Goal: Task Accomplishment & Management: Manage account settings

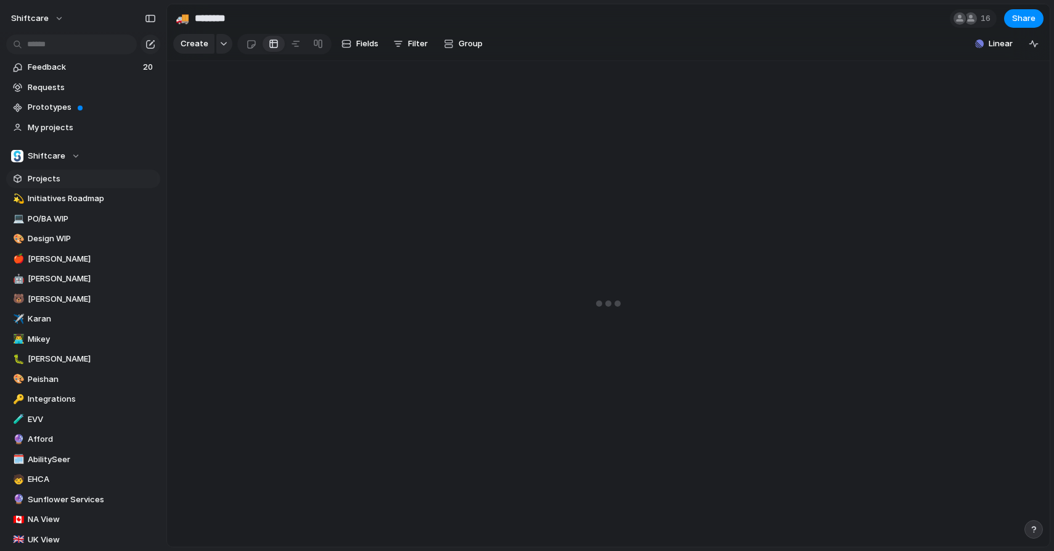
click at [57, 176] on span "Projects" at bounding box center [92, 179] width 128 height 12
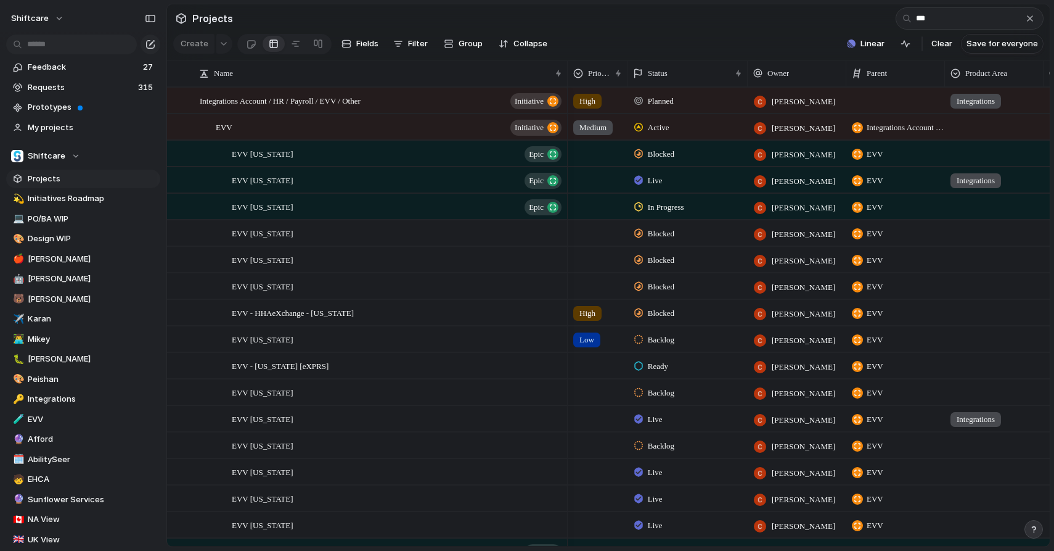
type input "***"
click at [675, 155] on span "Blocked" at bounding box center [661, 154] width 27 height 12
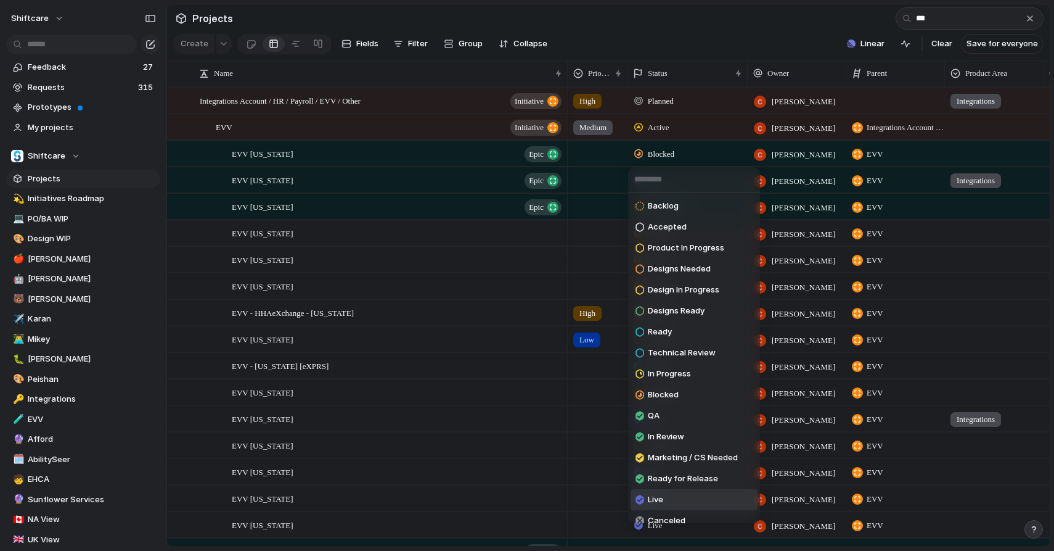
click at [662, 501] on span "Live" at bounding box center [655, 499] width 15 height 12
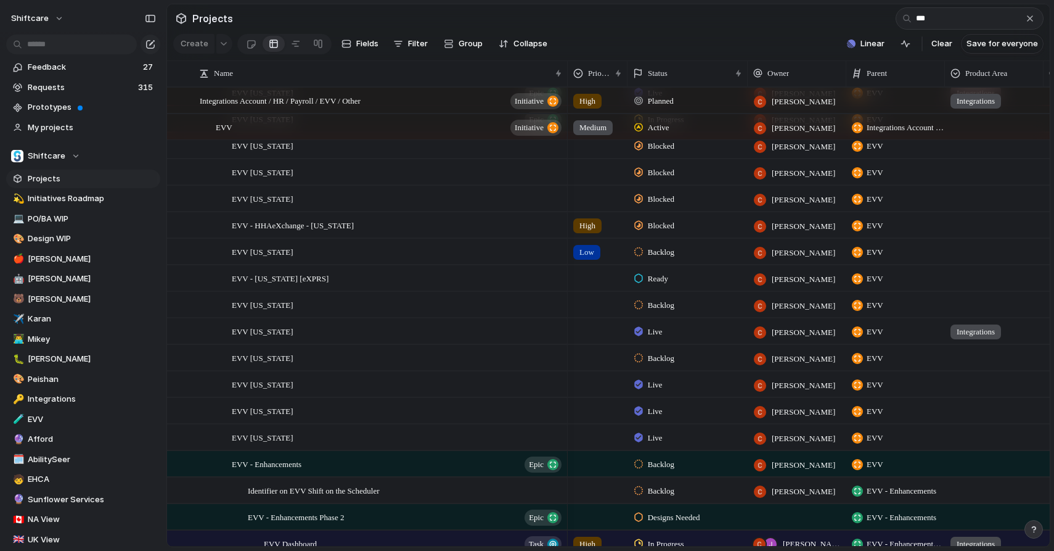
click at [656, 277] on span "Ready" at bounding box center [658, 279] width 20 height 12
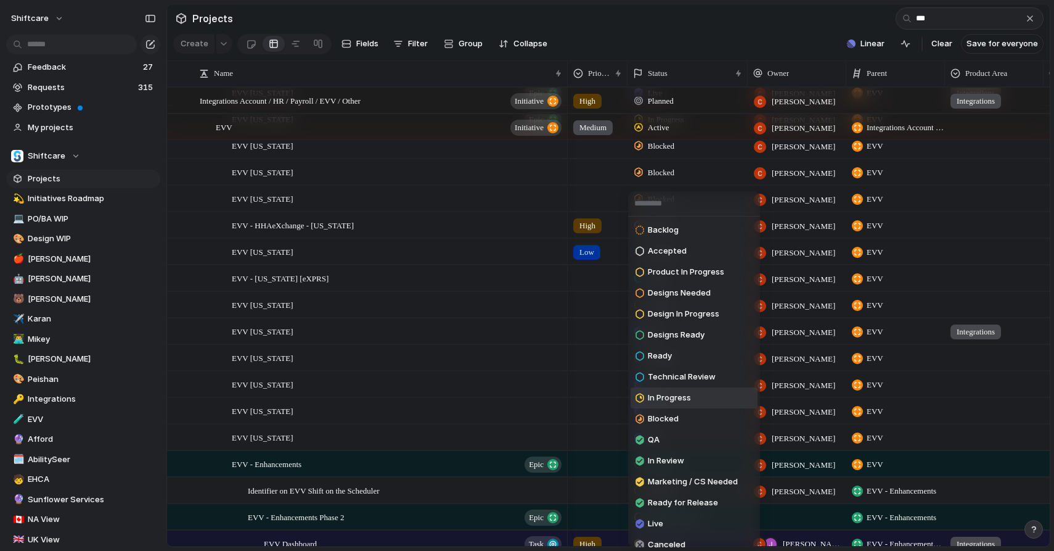
click at [651, 391] on div "In Progress" at bounding box center [663, 397] width 55 height 15
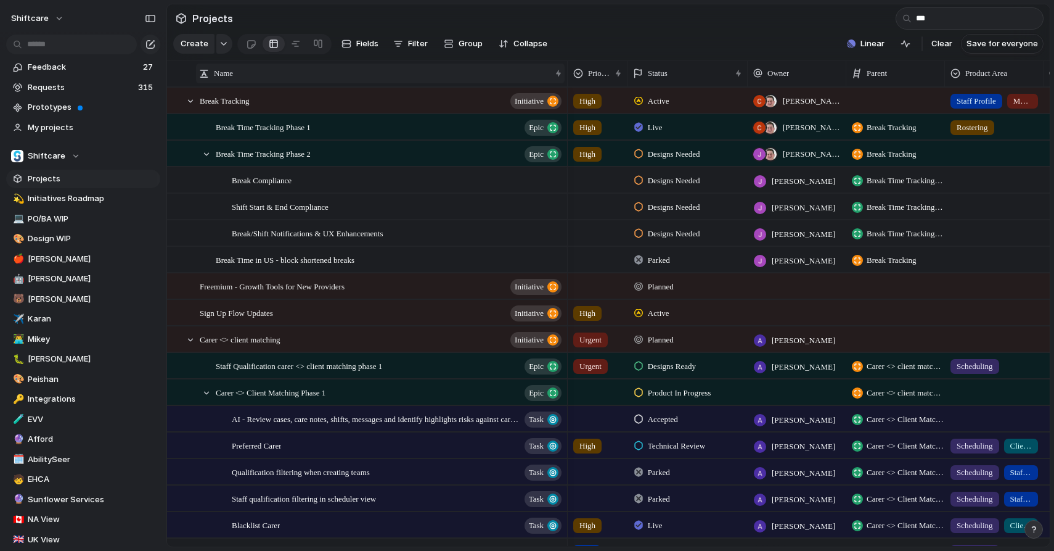
type input "****"
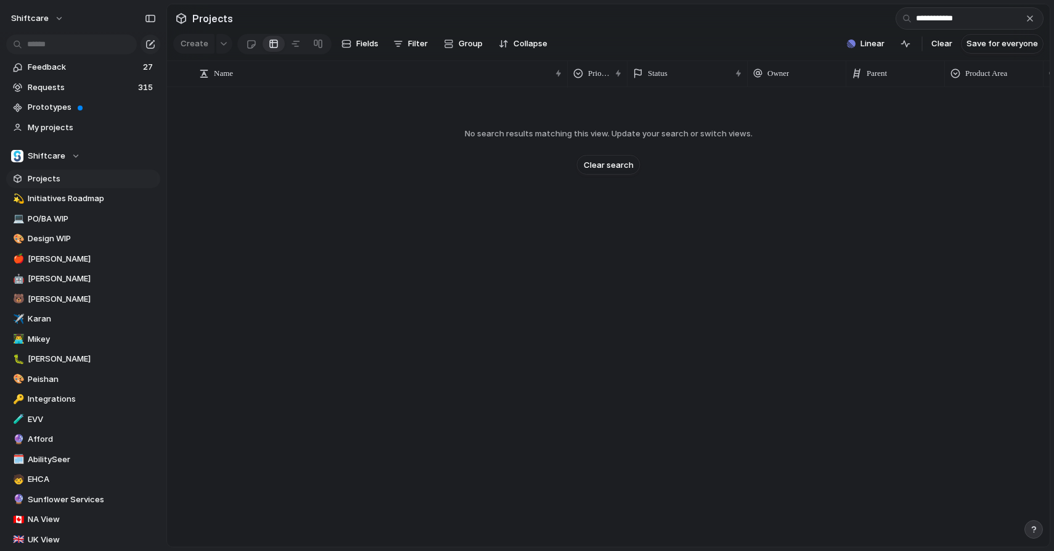
type input "**********"
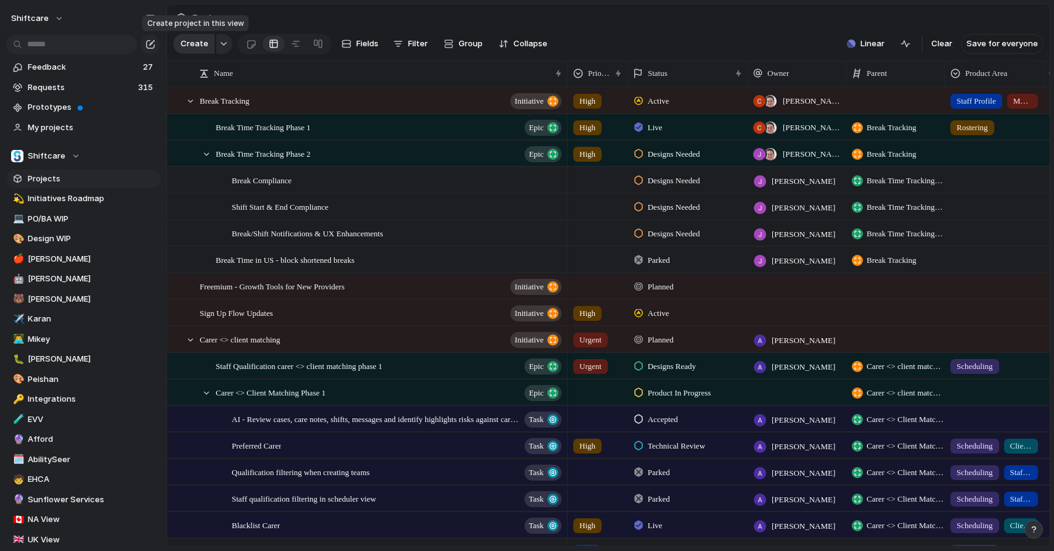
click at [191, 49] on span "Create" at bounding box center [195, 44] width 28 height 12
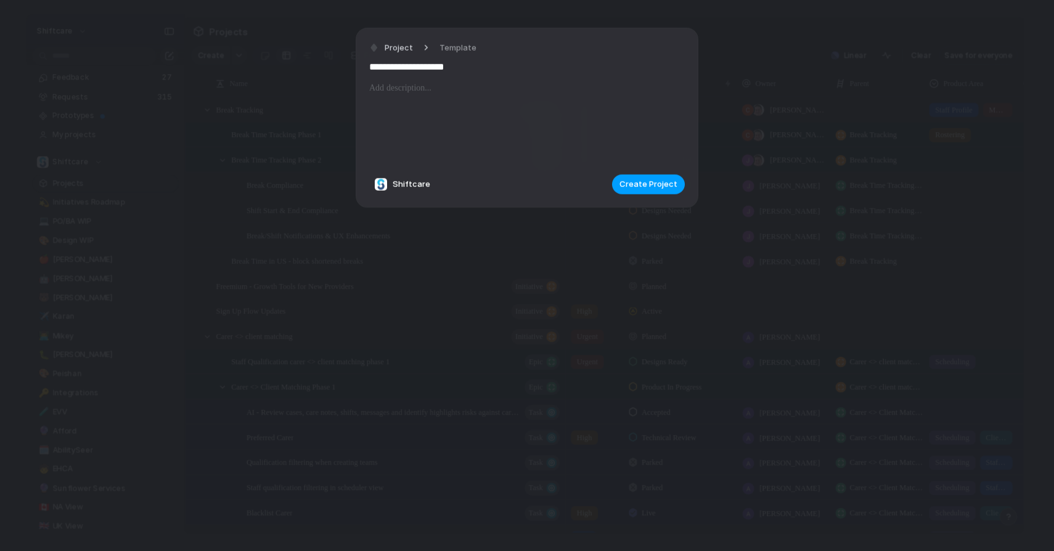
type input "**********"
click at [668, 178] on span "Create Project" at bounding box center [649, 184] width 58 height 12
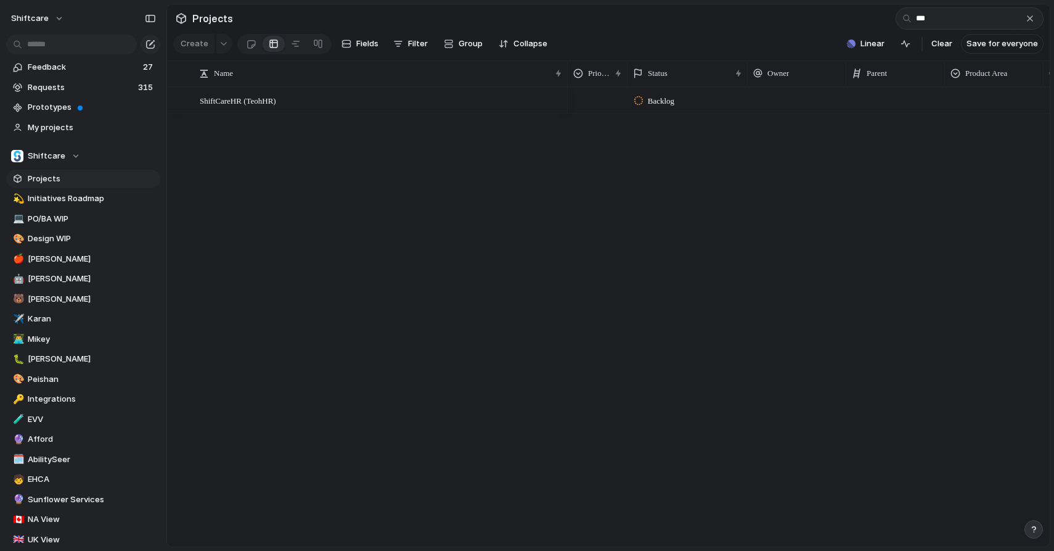
type input "***"
click at [675, 105] on span "Backlog" at bounding box center [661, 101] width 27 height 12
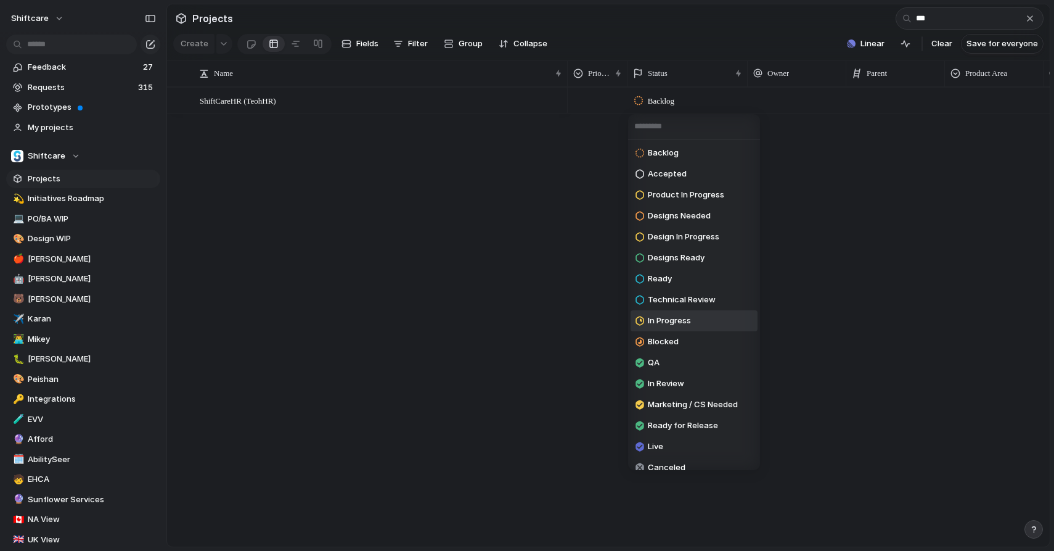
click at [664, 317] on span "In Progress" at bounding box center [669, 320] width 43 height 12
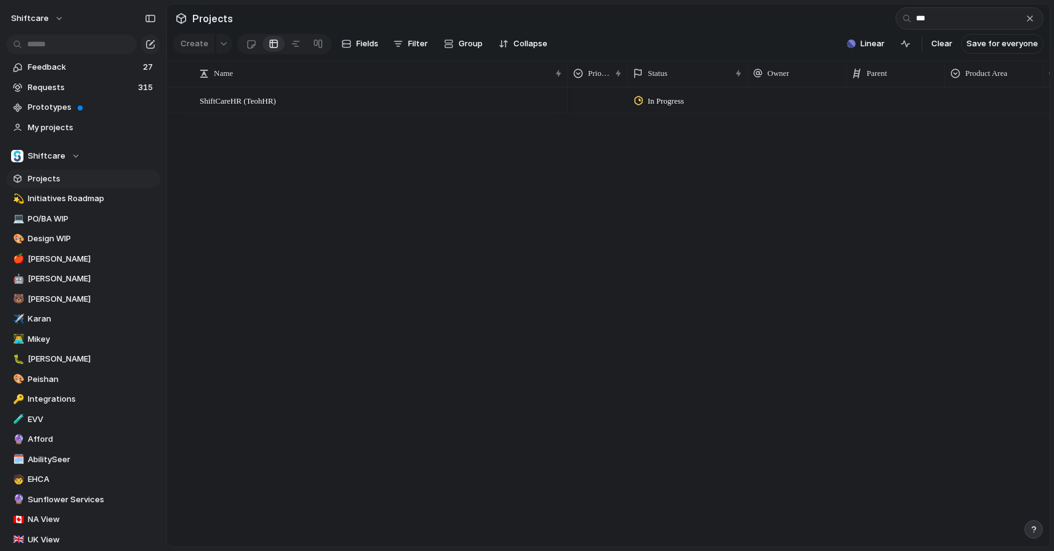
click at [789, 113] on div "In Progress" at bounding box center [809, 316] width 482 height 459
click at [791, 105] on div at bounding box center [797, 100] width 99 height 25
type input "**"
click at [782, 149] on div at bounding box center [777, 150] width 12 height 12
click at [637, 177] on div "In Progress [PERSON_NAME]" at bounding box center [809, 316] width 482 height 459
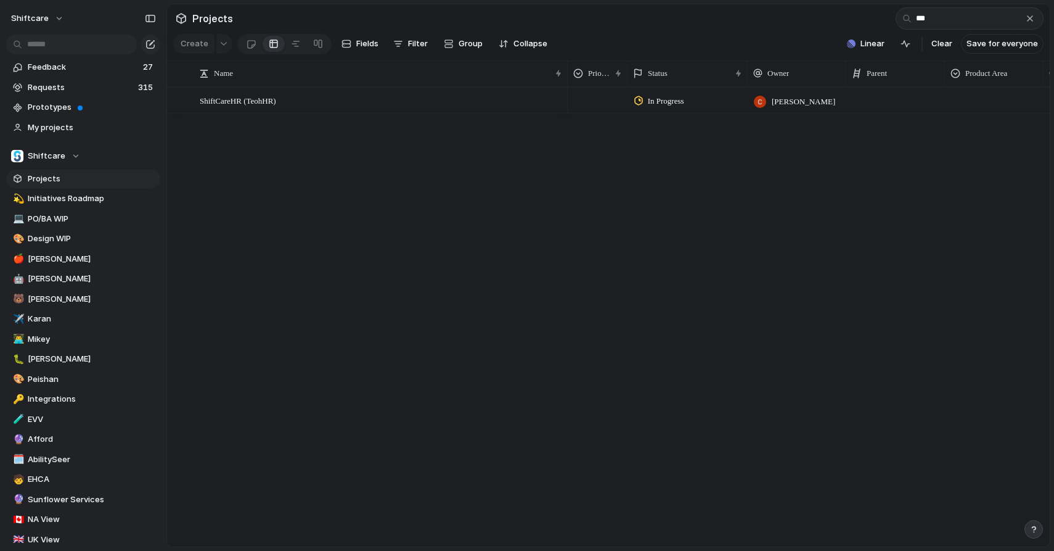
click at [961, 97] on div at bounding box center [994, 98] width 97 height 20
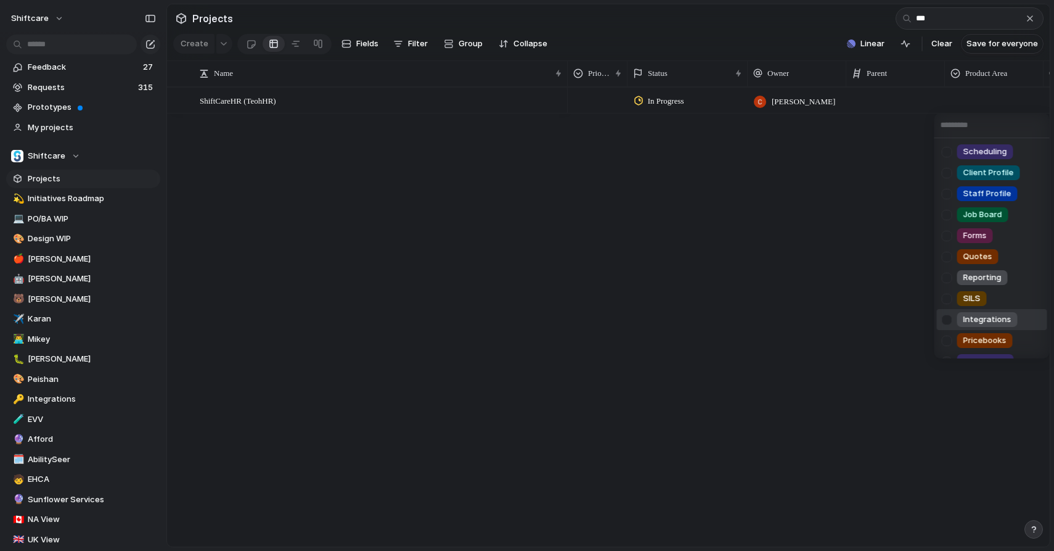
click at [960, 326] on div "Integrations" at bounding box center [988, 319] width 60 height 15
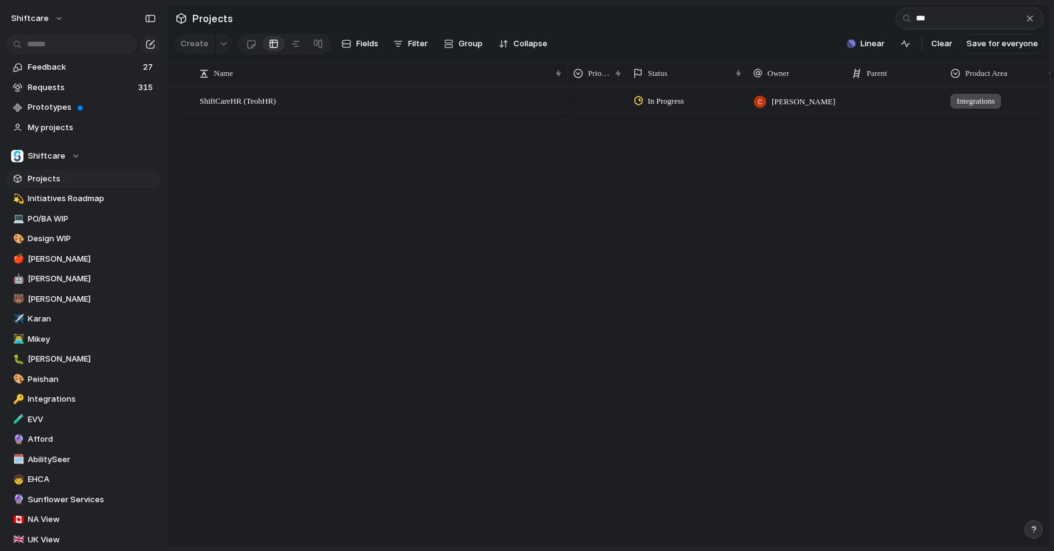
click at [735, 205] on div "In Progress [PERSON_NAME] Integrations" at bounding box center [809, 316] width 482 height 459
click at [739, 109] on div at bounding box center [761, 100] width 99 height 25
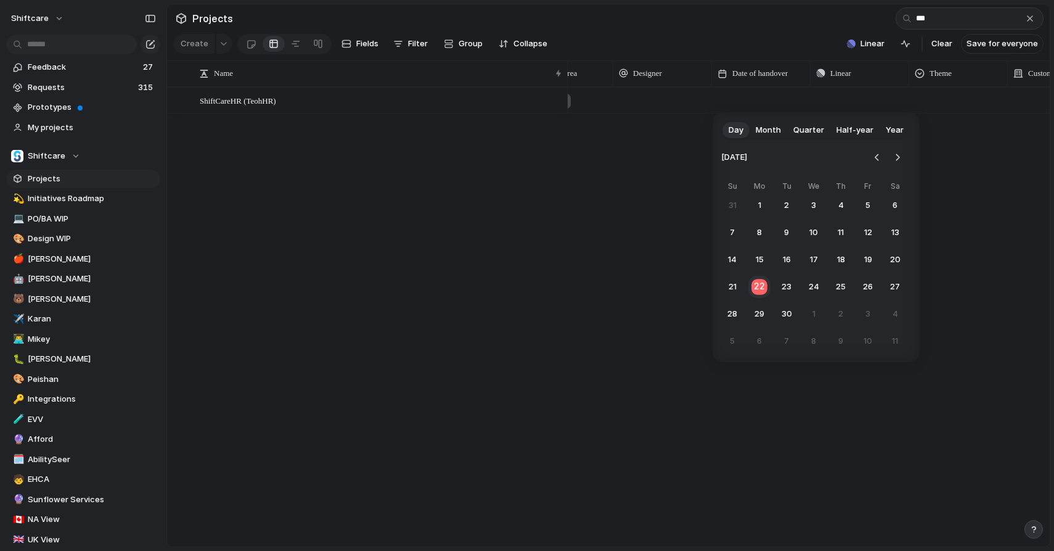
click at [763, 290] on button "22" at bounding box center [760, 287] width 24 height 24
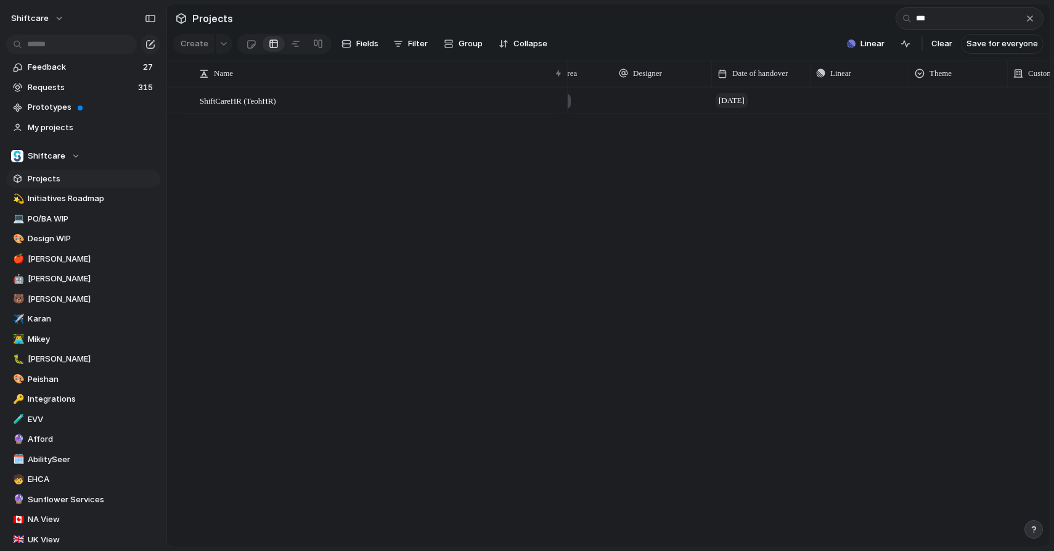
click at [734, 105] on span "[DATE]" at bounding box center [732, 100] width 32 height 15
click at [625, 96] on div "Push" at bounding box center [641, 100] width 97 height 24
click at [684, 105] on button "button" at bounding box center [679, 100] width 16 height 16
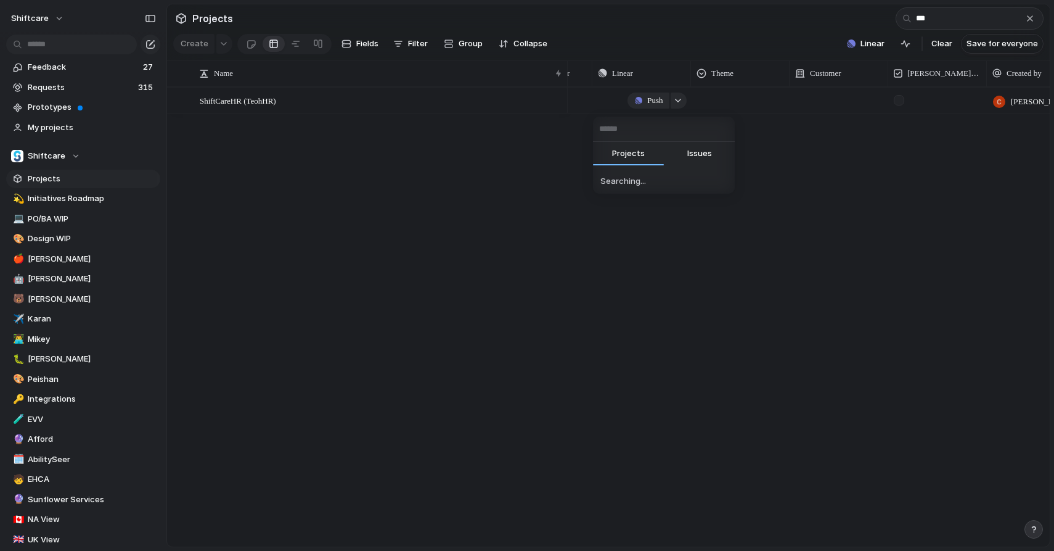
click at [691, 154] on span "Issues" at bounding box center [700, 153] width 25 height 12
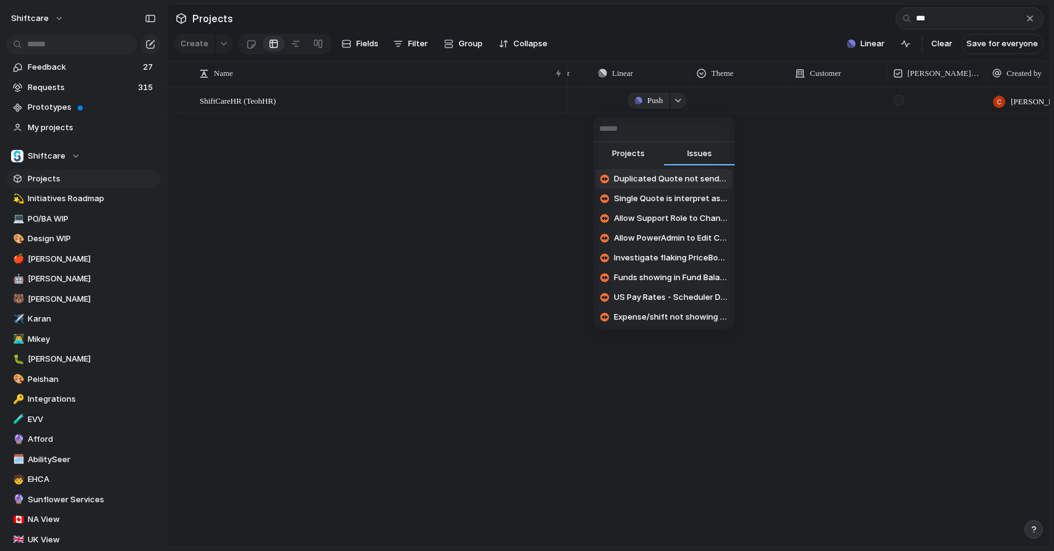
click at [646, 155] on button "Projects" at bounding box center [628, 154] width 71 height 25
click at [646, 137] on input "text" at bounding box center [664, 129] width 142 height 25
type input "*********"
click at [610, 181] on li "ShiftCare HR Webhooks" at bounding box center [664, 179] width 137 height 20
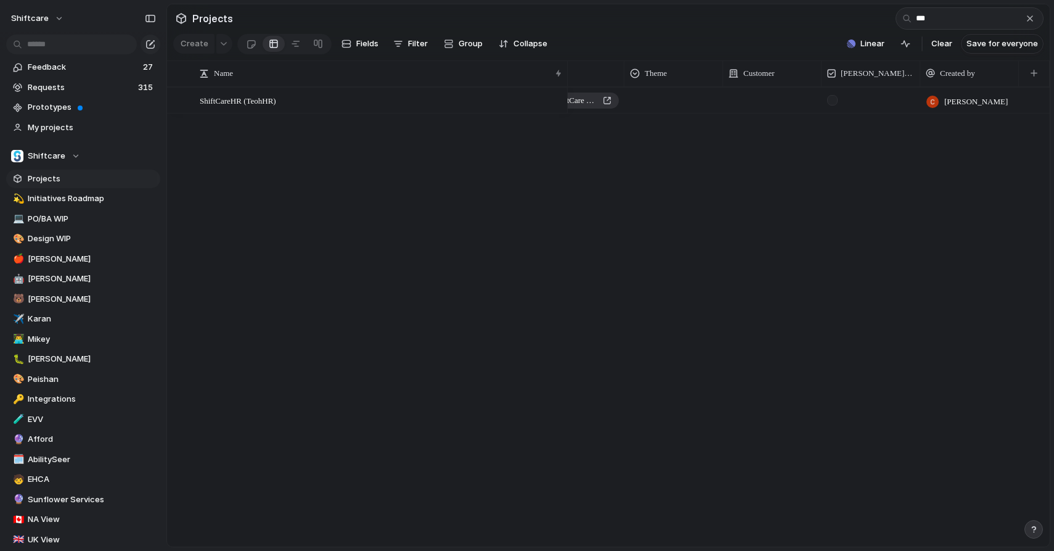
click at [764, 144] on div "[DATE] ShiftCare HR Webhooks [PERSON_NAME]" at bounding box center [809, 316] width 482 height 459
click at [1031, 23] on button "button" at bounding box center [1031, 19] width 14 height 14
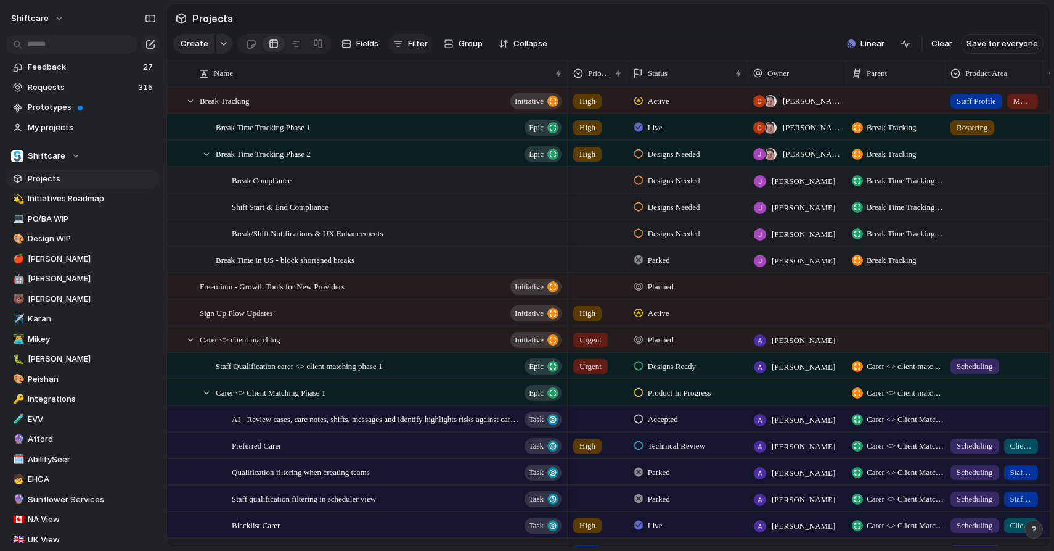
click at [400, 46] on div "button" at bounding box center [398, 44] width 10 height 10
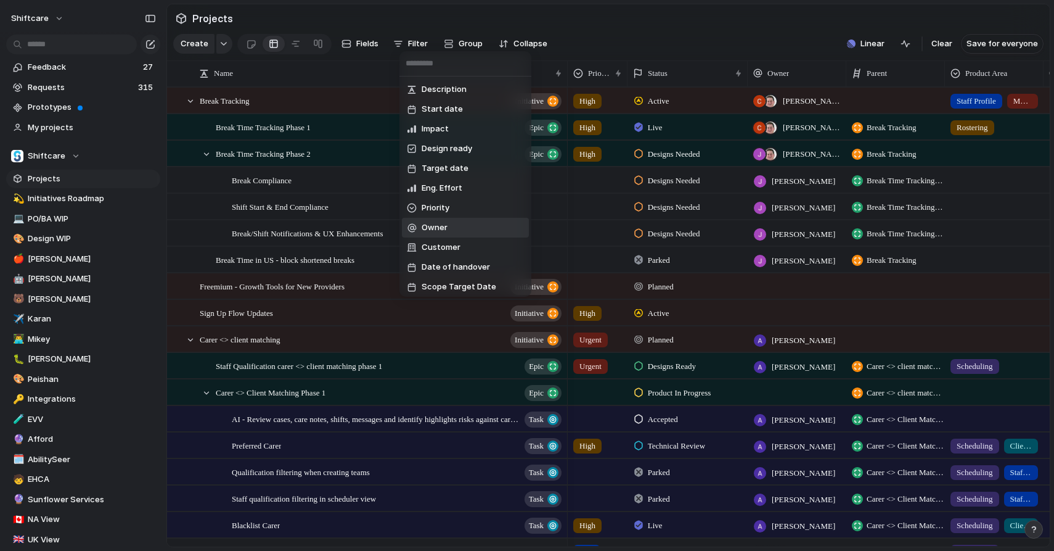
click at [427, 227] on span "Owner" at bounding box center [435, 227] width 26 height 12
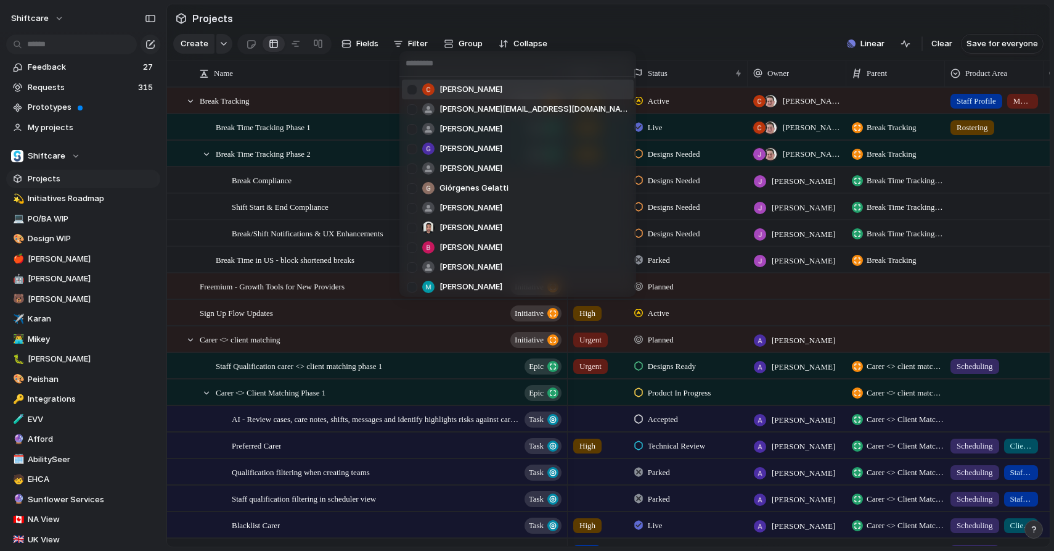
click at [454, 92] on span "[PERSON_NAME]" at bounding box center [471, 89] width 63 height 12
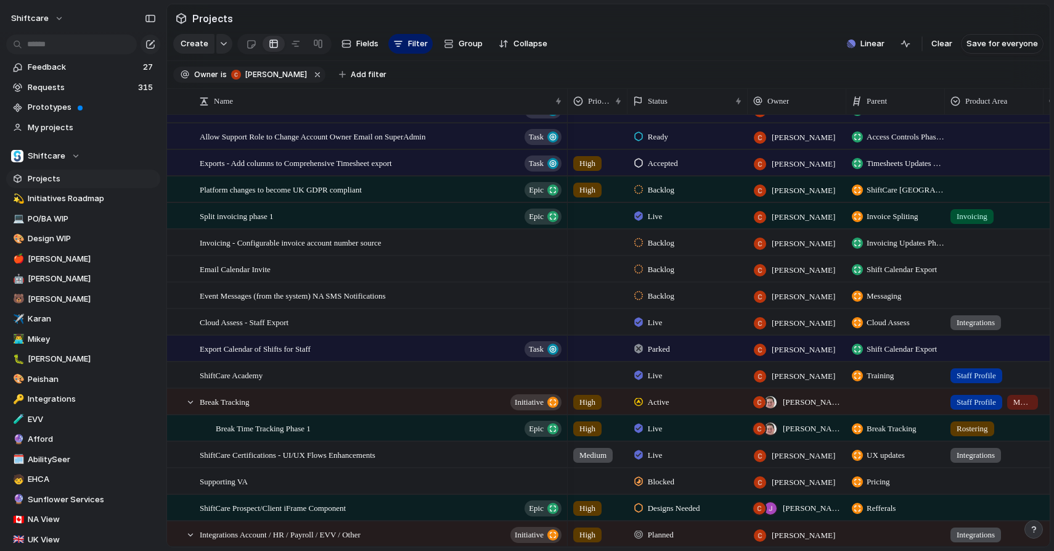
scroll to position [27, 0]
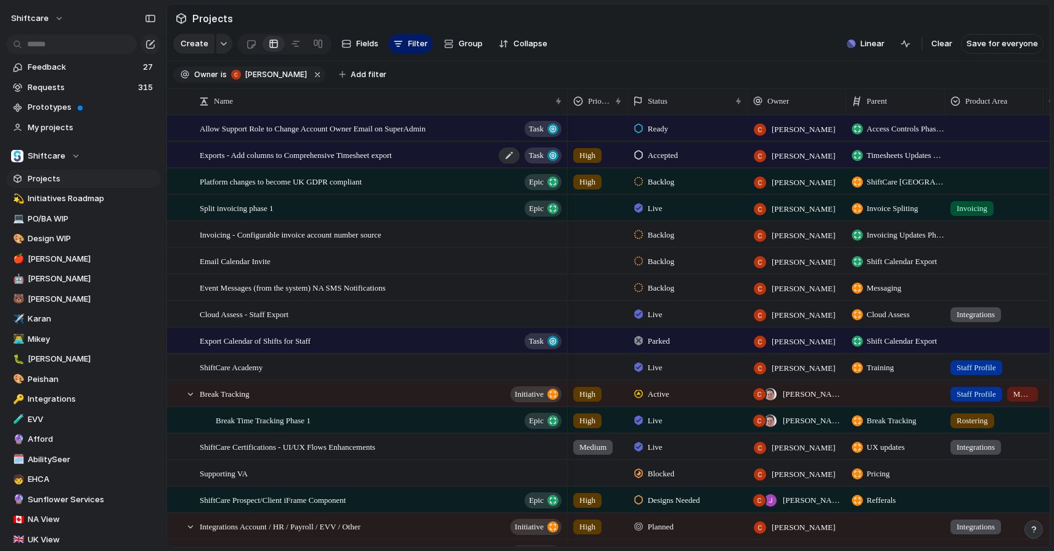
click at [351, 155] on span "Exports - Add columns to Comprehensive Timesheet export" at bounding box center [296, 154] width 192 height 14
click at [409, 184] on div "Platform changes to become UK GDPR compliant Epic" at bounding box center [382, 181] width 364 height 25
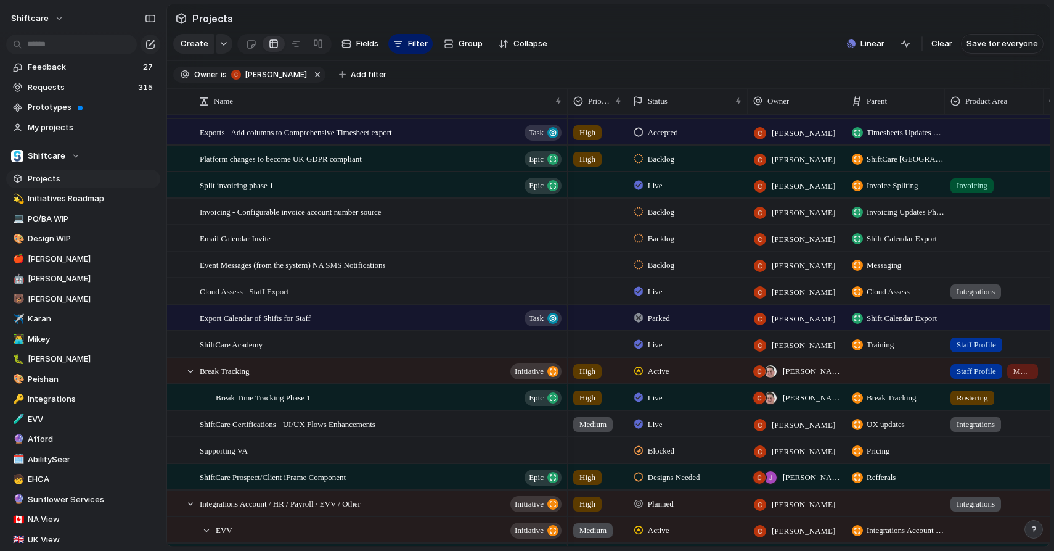
scroll to position [56, 0]
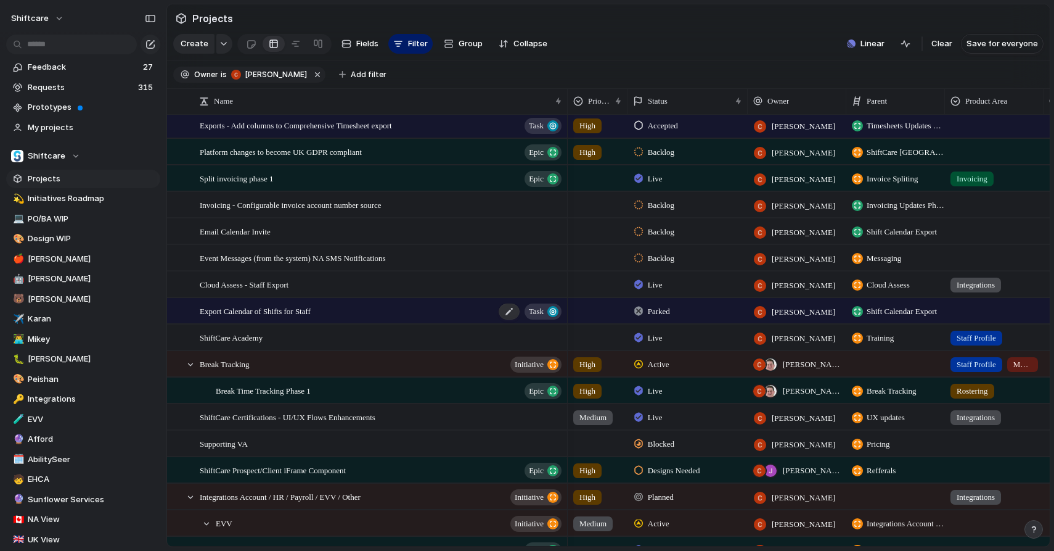
click at [397, 307] on div "Export Calendar of Shifts for Staff Task" at bounding box center [382, 310] width 364 height 25
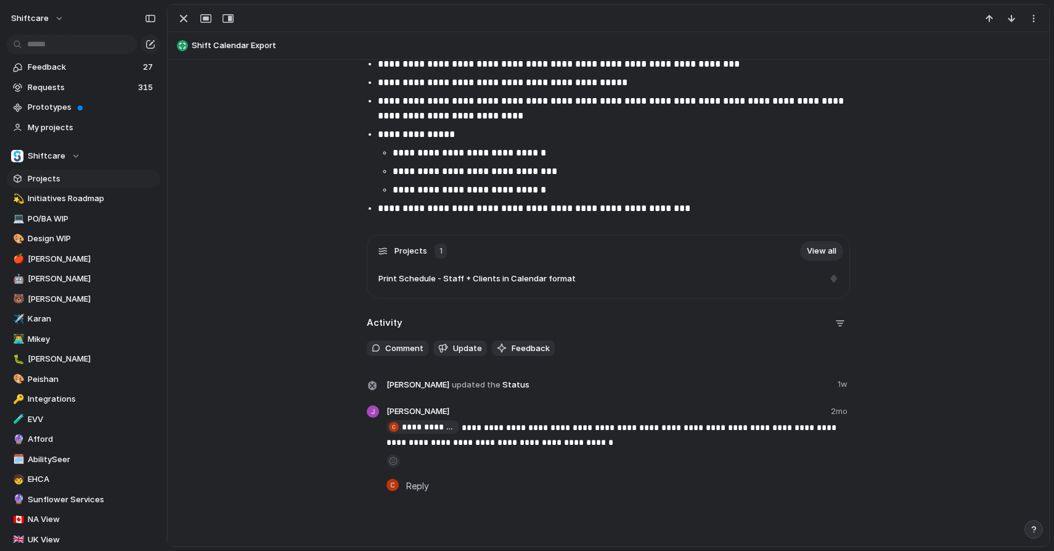
scroll to position [2140, 0]
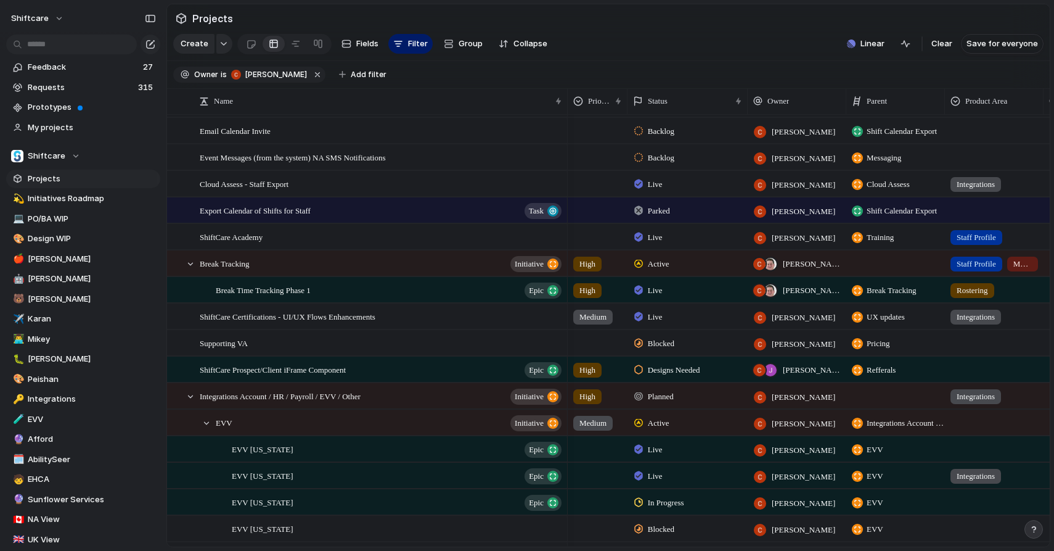
scroll to position [175, 0]
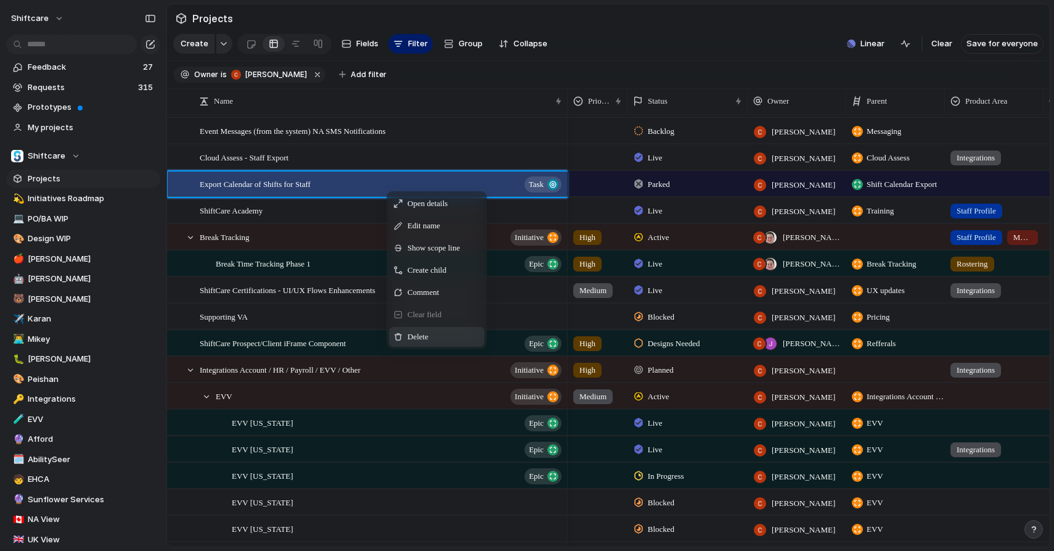
click at [398, 334] on span "Context Menu" at bounding box center [398, 336] width 9 height 9
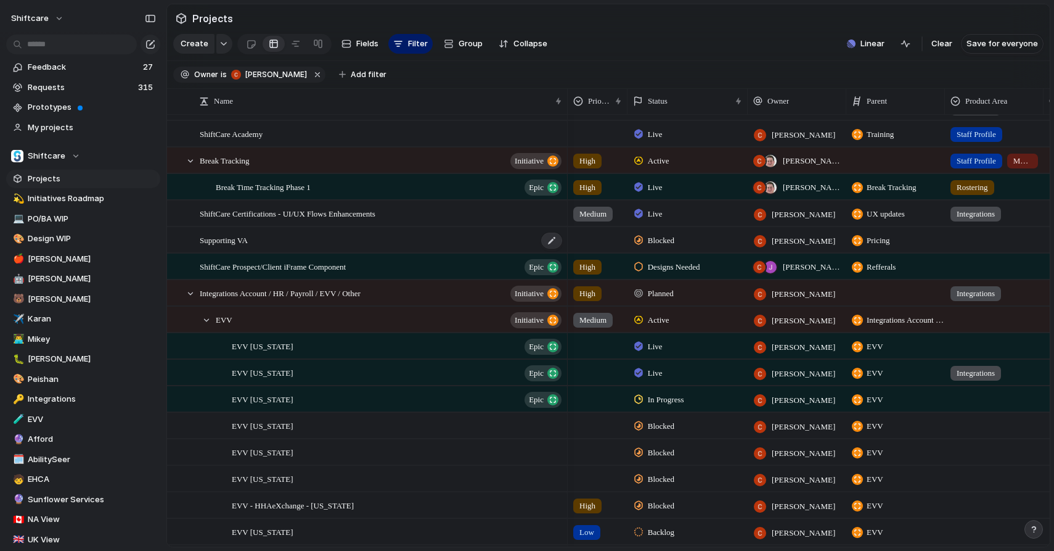
click at [412, 240] on div "Supporting VA" at bounding box center [382, 240] width 364 height 25
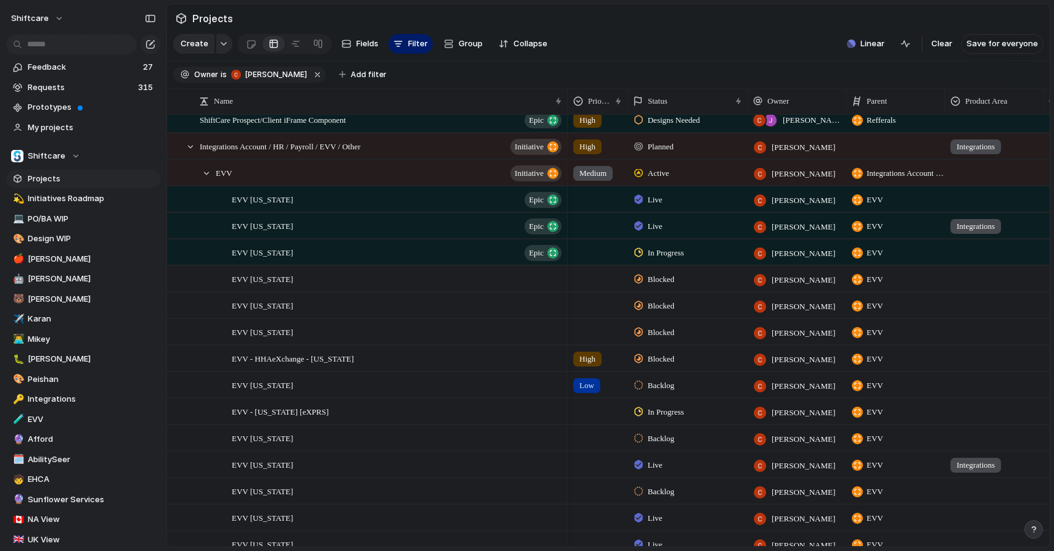
click at [659, 282] on span "Blocked" at bounding box center [661, 279] width 27 height 12
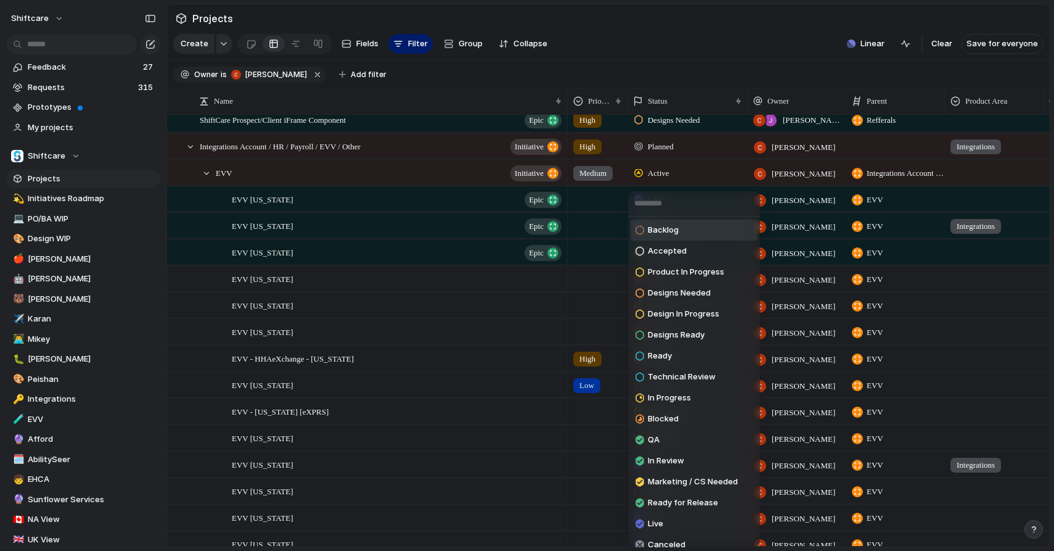
click at [678, 231] on span "Backlog" at bounding box center [663, 230] width 31 height 12
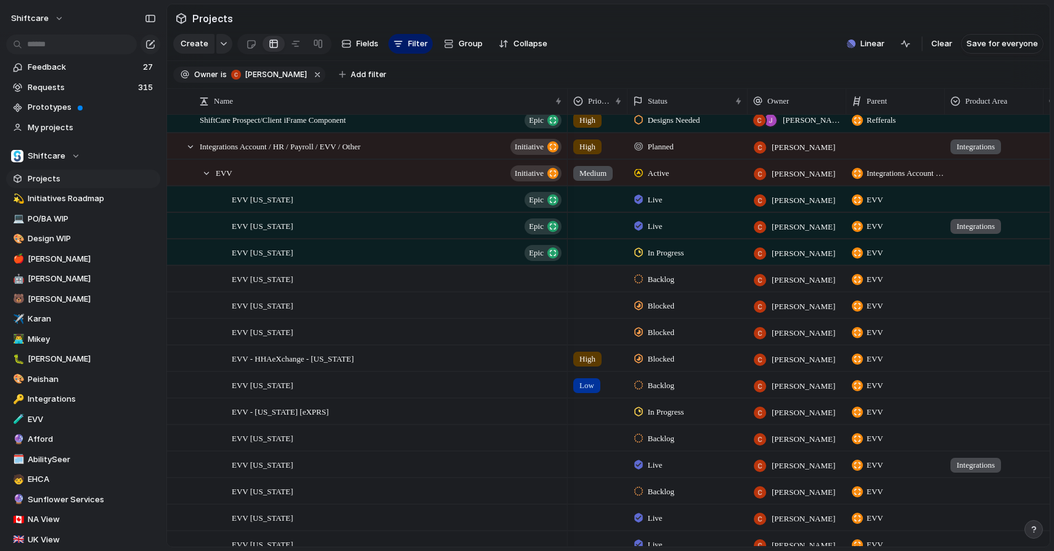
click at [670, 301] on span "Blocked" at bounding box center [661, 306] width 27 height 12
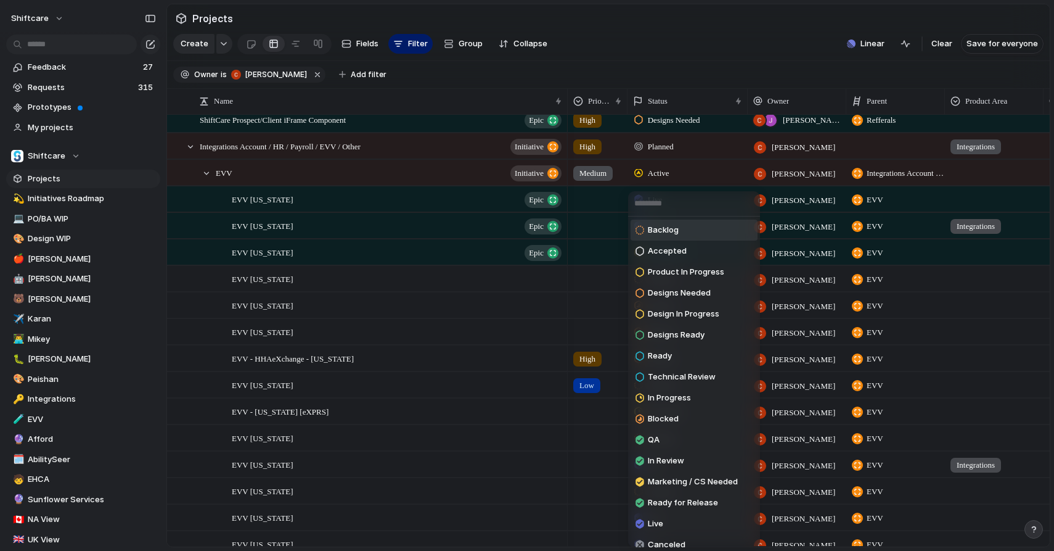
click at [689, 219] on ul "Backlog Accepted Product In Progress Designs Needed Design In Progress Designs …" at bounding box center [694, 381] width 132 height 331
click at [688, 227] on li "Backlog" at bounding box center [694, 230] width 127 height 21
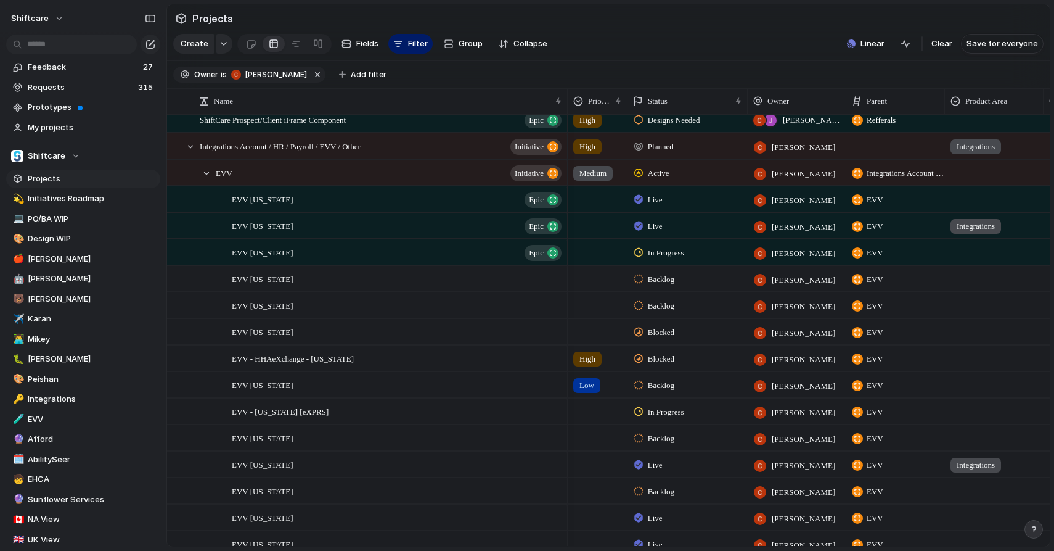
click at [673, 335] on span "Blocked" at bounding box center [661, 332] width 27 height 12
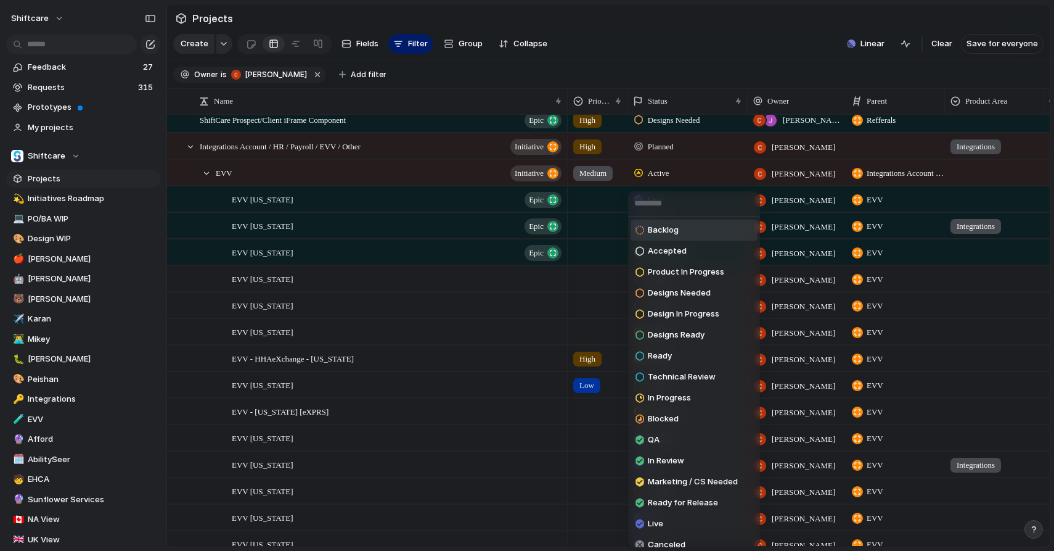
click at [687, 229] on li "Backlog" at bounding box center [694, 230] width 127 height 21
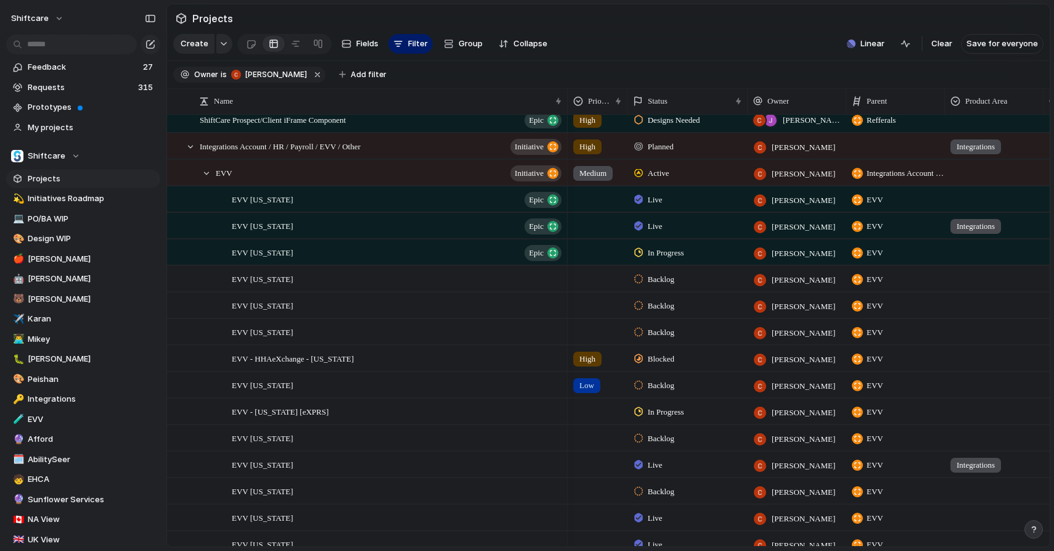
click at [667, 361] on span "Blocked" at bounding box center [661, 359] width 27 height 12
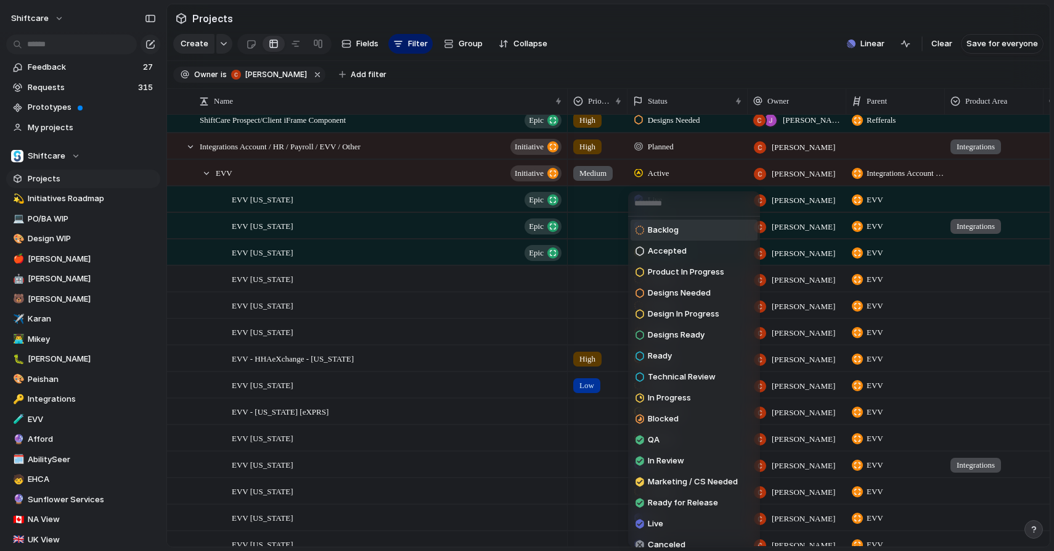
click at [680, 239] on li "Backlog" at bounding box center [694, 230] width 127 height 21
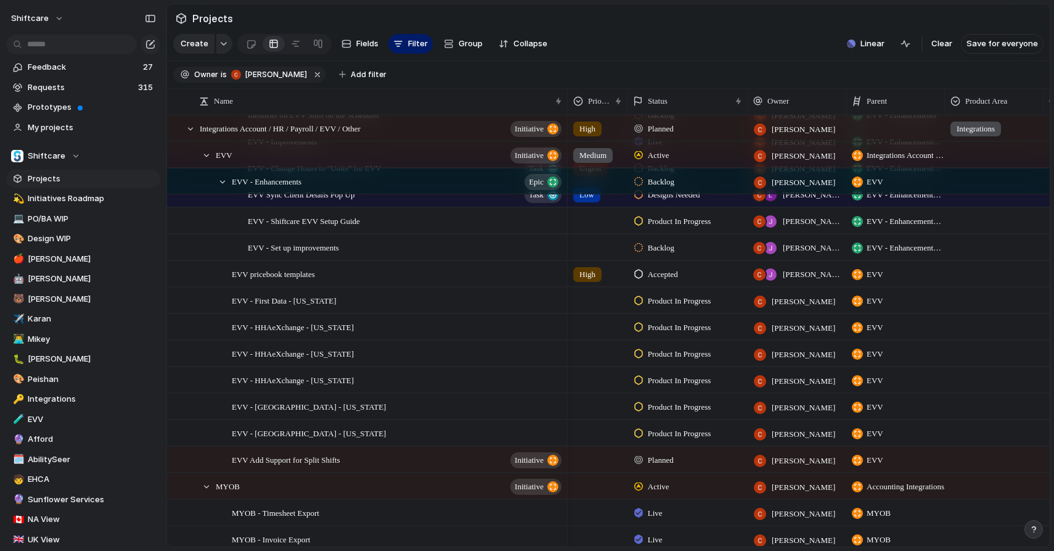
click at [660, 300] on span "Product In Progress" at bounding box center [680, 301] width 64 height 12
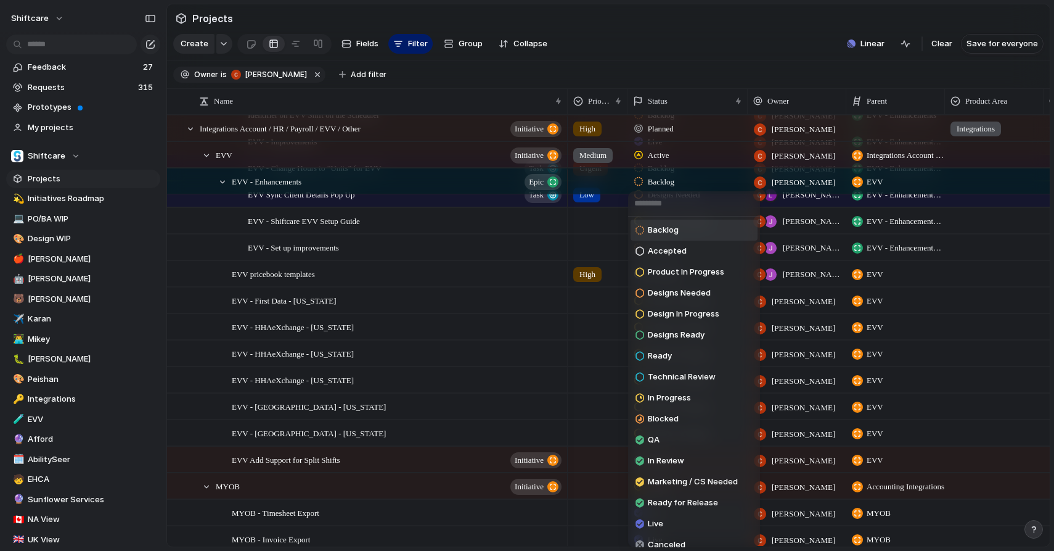
click at [673, 221] on li "Backlog" at bounding box center [694, 230] width 127 height 21
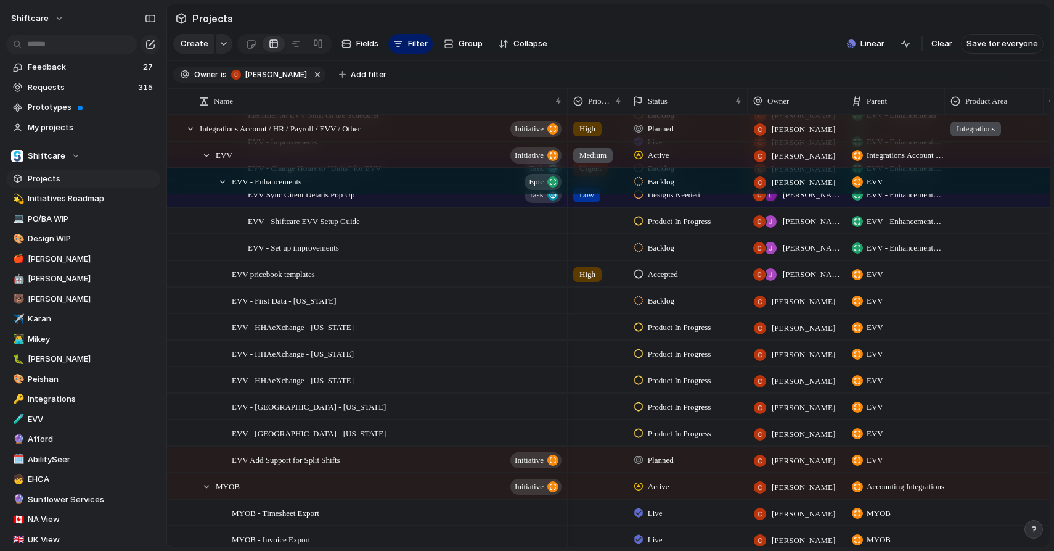
click at [673, 332] on span "Product In Progress" at bounding box center [680, 327] width 64 height 12
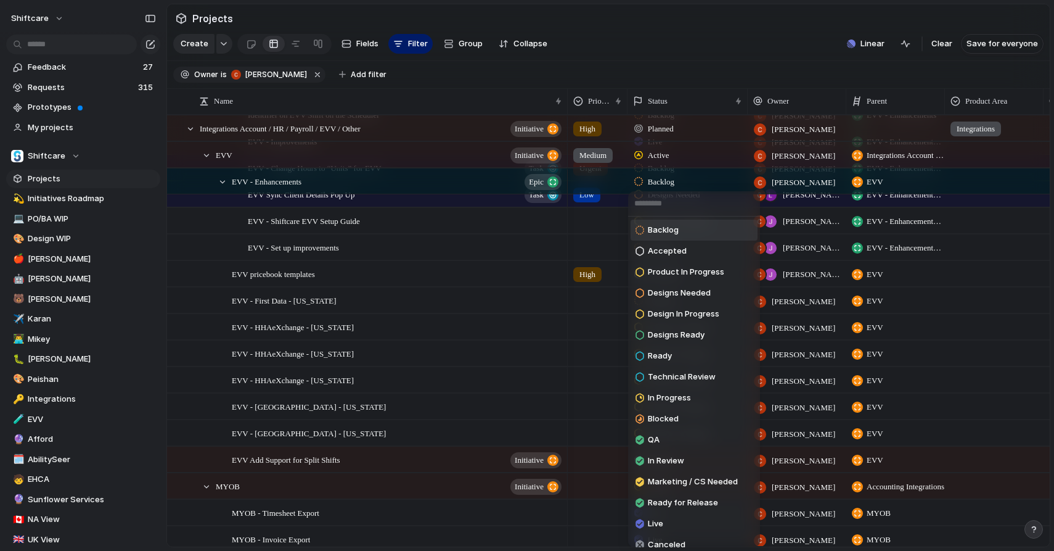
click at [684, 226] on li "Backlog" at bounding box center [694, 230] width 127 height 21
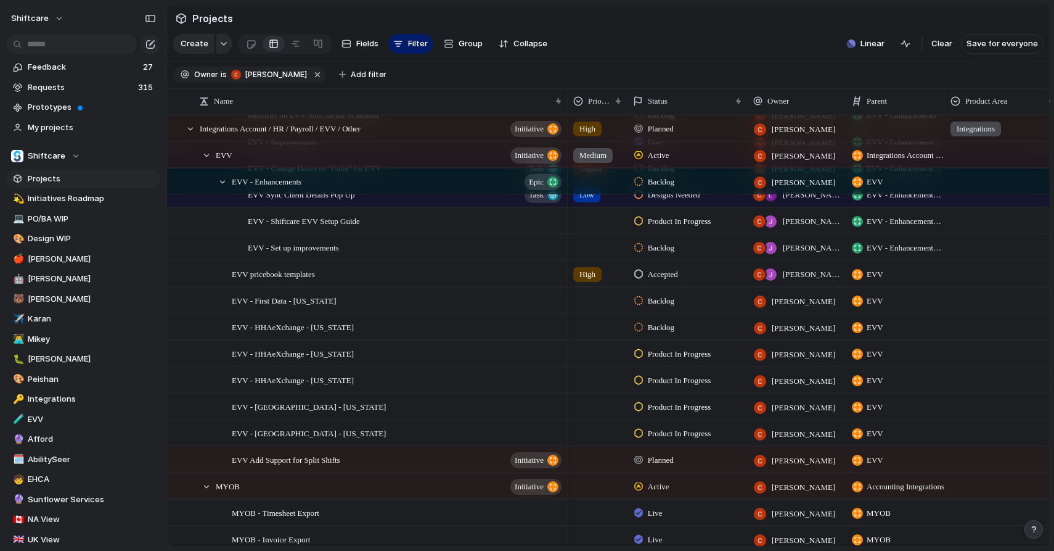
click at [668, 353] on span "Product In Progress" at bounding box center [680, 354] width 64 height 12
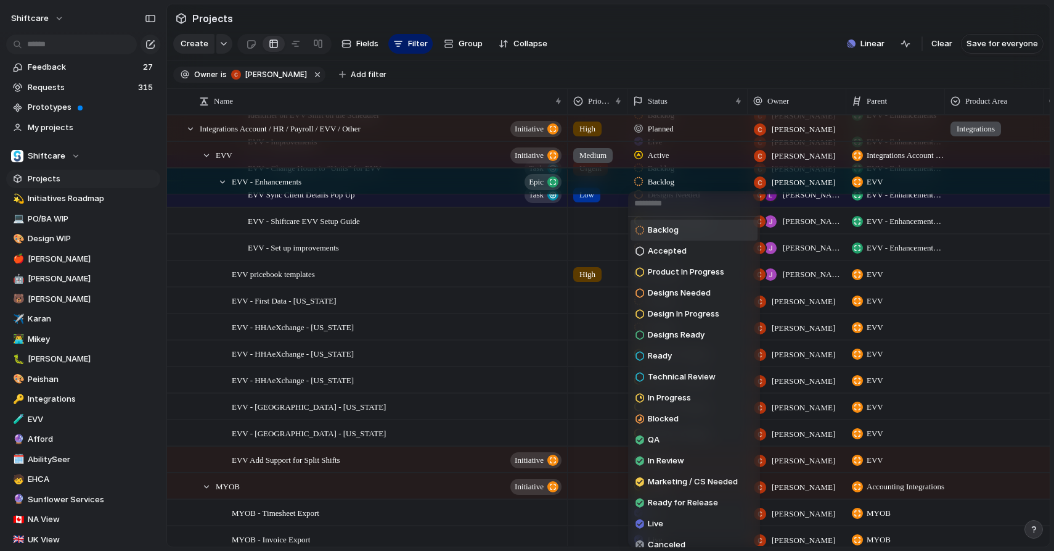
click at [676, 227] on span "Backlog" at bounding box center [663, 230] width 31 height 12
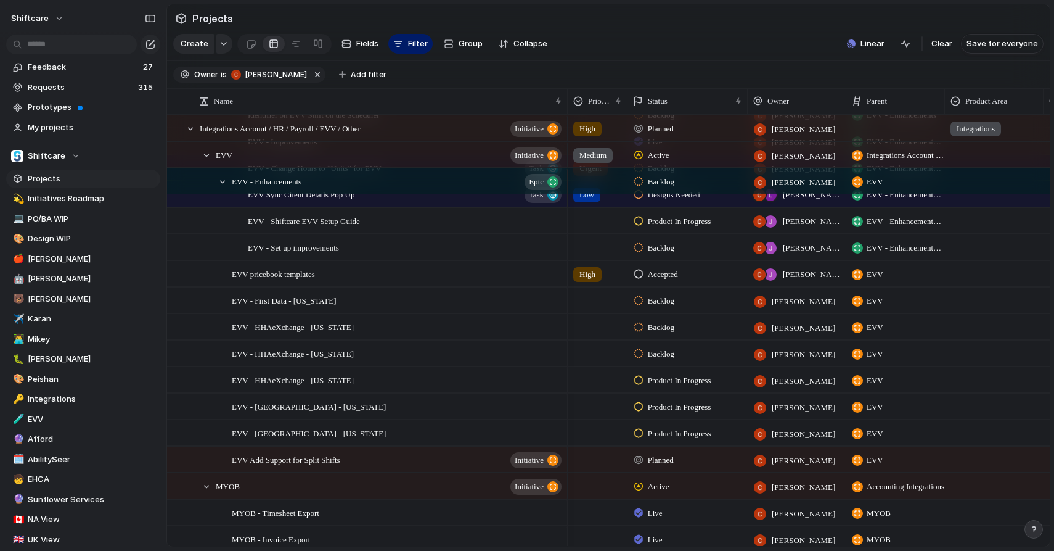
click at [668, 381] on span "Product In Progress" at bounding box center [680, 380] width 64 height 12
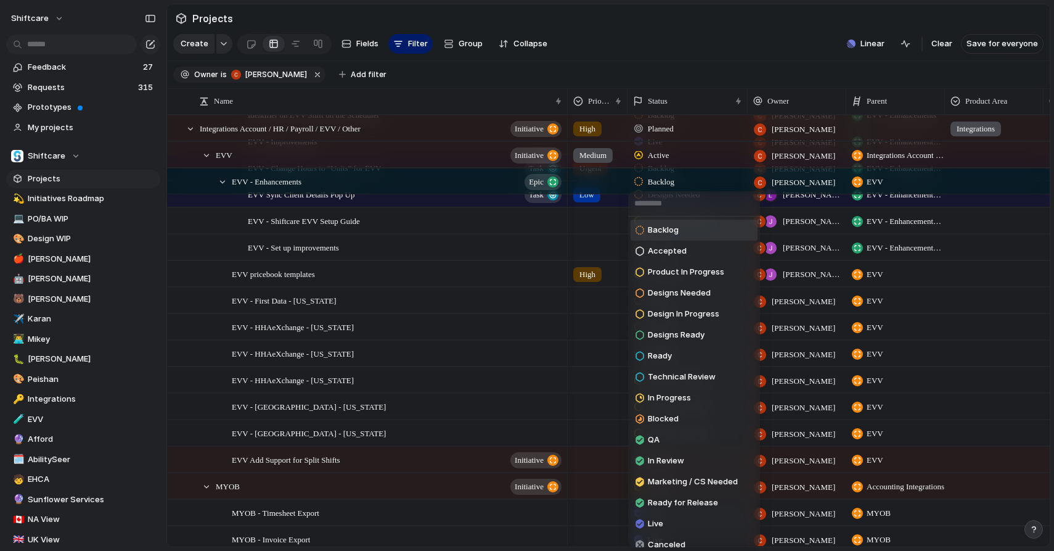
click at [682, 232] on li "Backlog" at bounding box center [694, 230] width 127 height 21
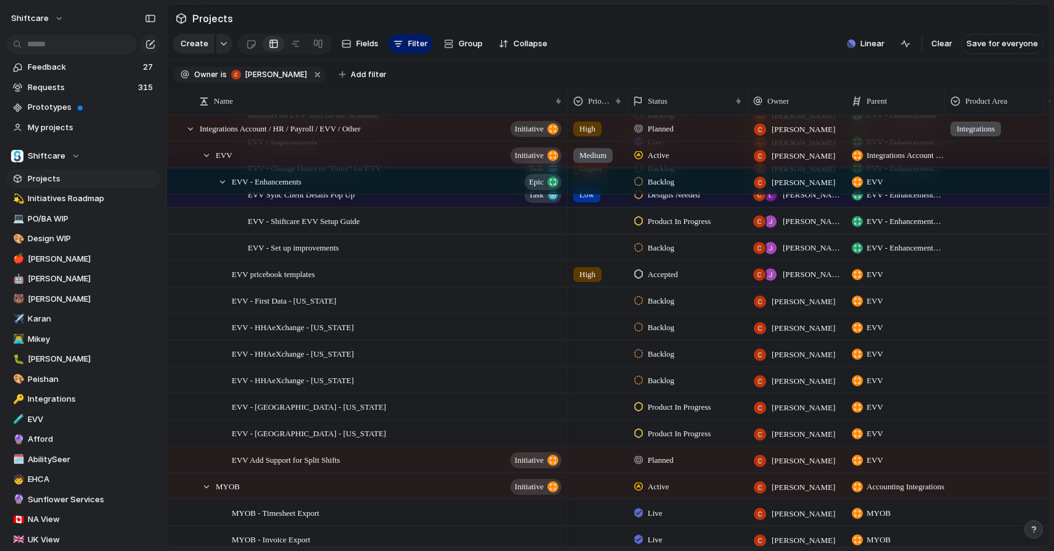
click at [681, 408] on span "Product In Progress" at bounding box center [680, 407] width 64 height 12
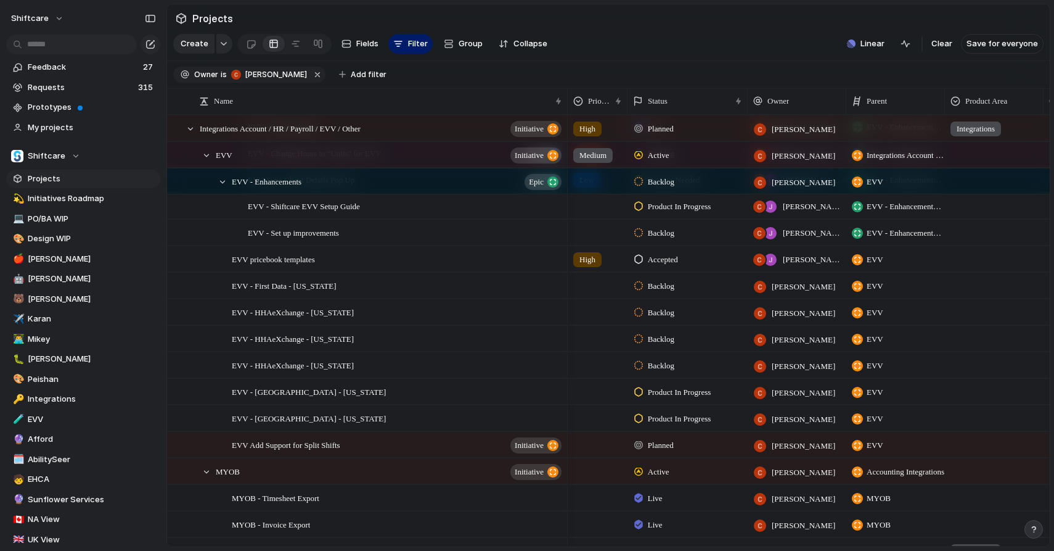
click at [664, 395] on span "Product In Progress" at bounding box center [680, 392] width 64 height 12
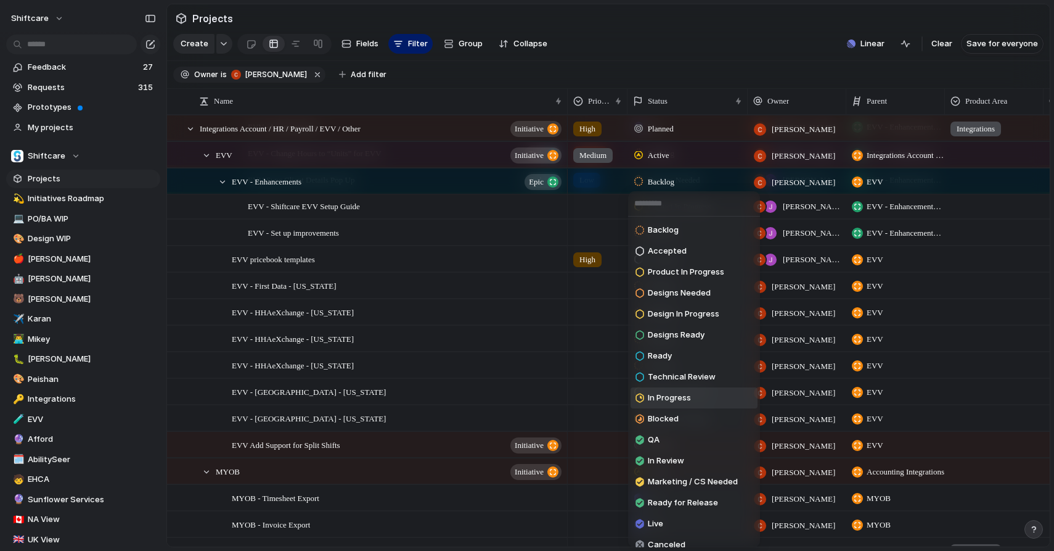
click at [667, 400] on span "In Progress" at bounding box center [669, 398] width 43 height 12
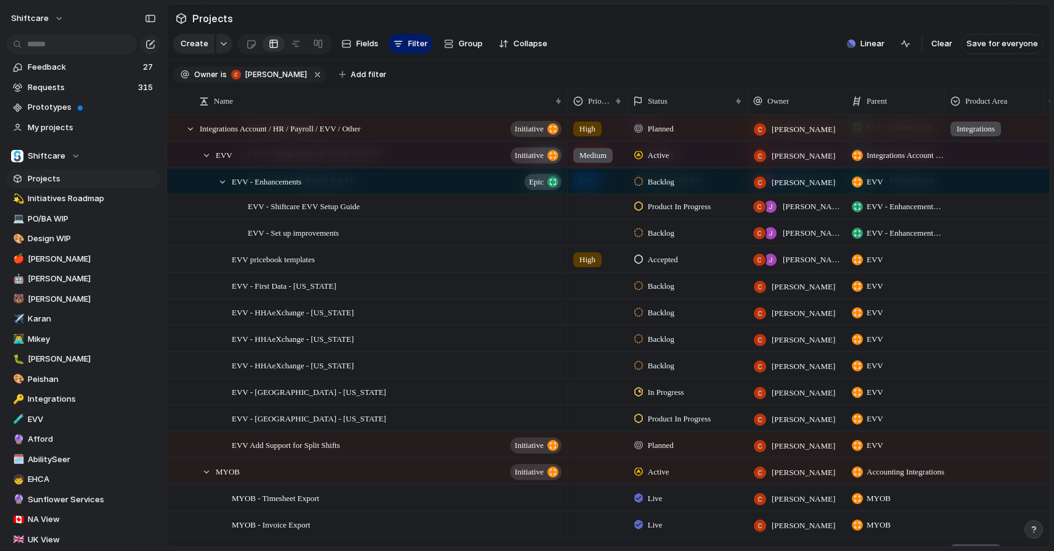
click at [657, 390] on span "In Progress" at bounding box center [666, 392] width 36 height 12
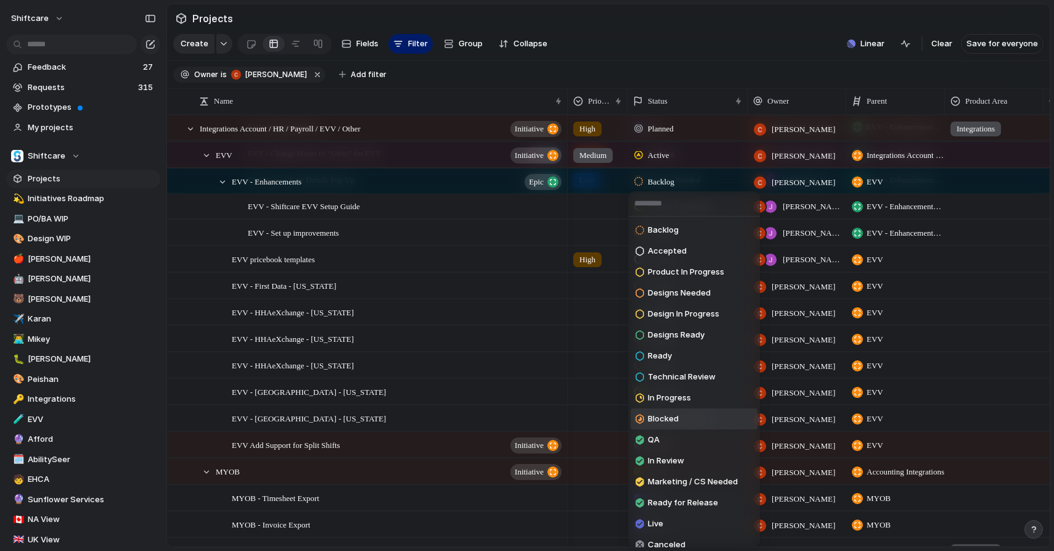
click at [655, 417] on span "Blocked" at bounding box center [663, 419] width 31 height 12
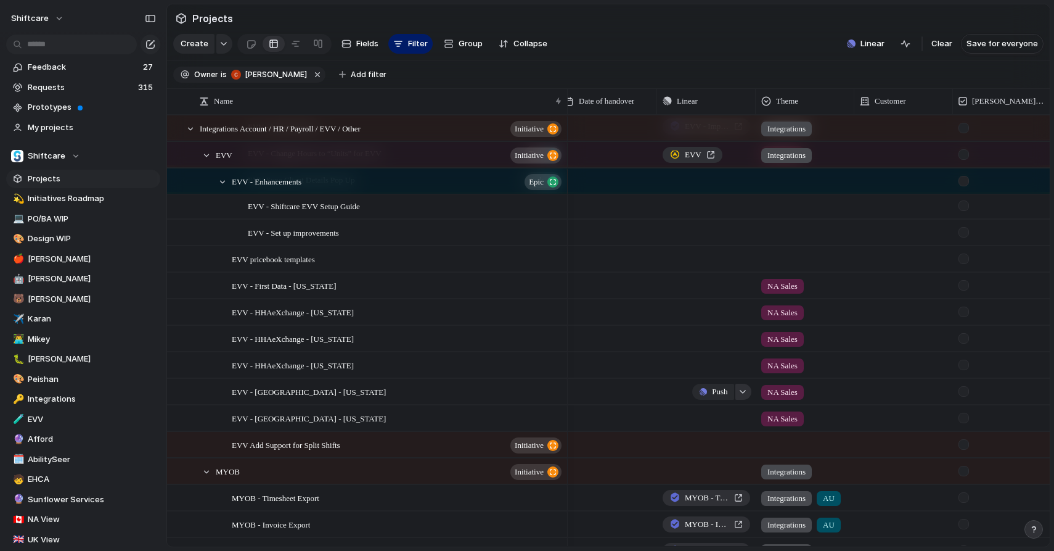
click at [744, 392] on div "button" at bounding box center [743, 391] width 9 height 5
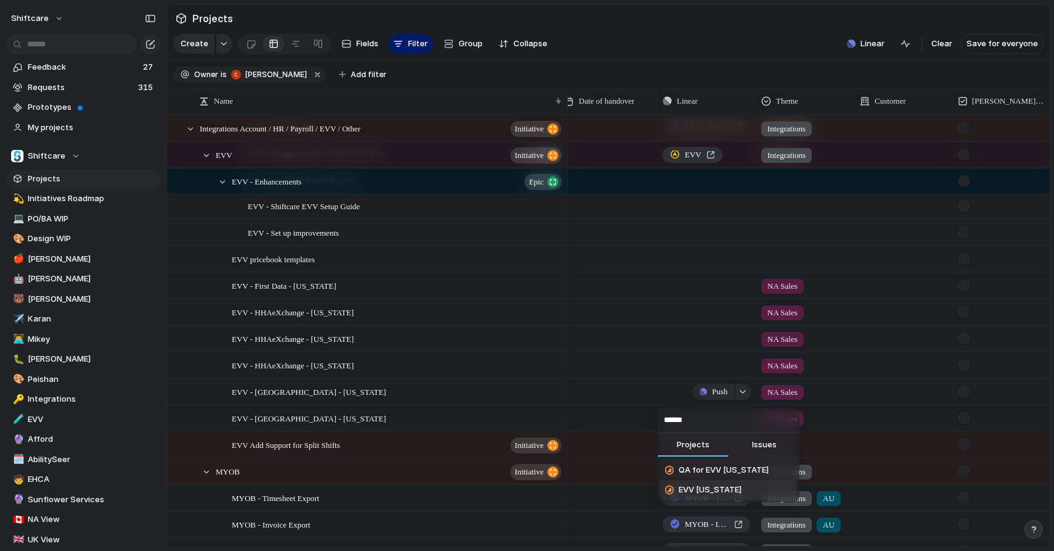
type input "******"
click at [713, 490] on span "EVV [US_STATE]" at bounding box center [710, 489] width 63 height 12
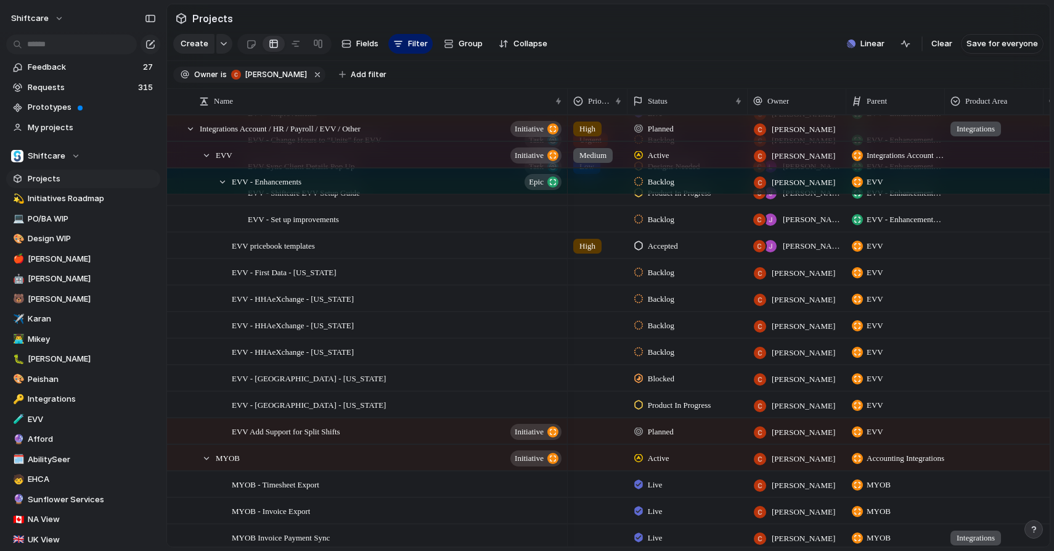
click at [670, 406] on span "Product In Progress" at bounding box center [680, 405] width 64 height 12
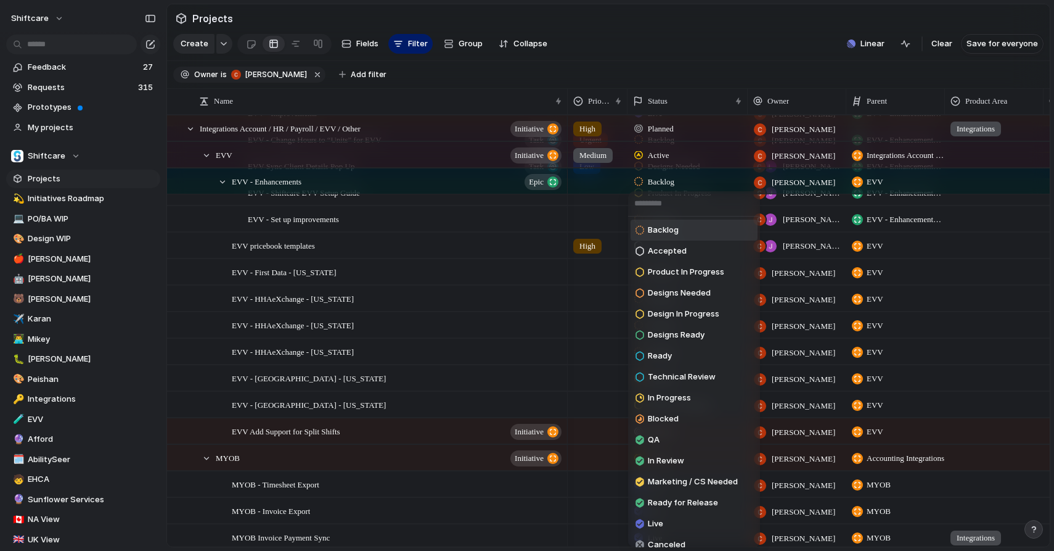
click at [688, 228] on li "Backlog" at bounding box center [694, 230] width 127 height 21
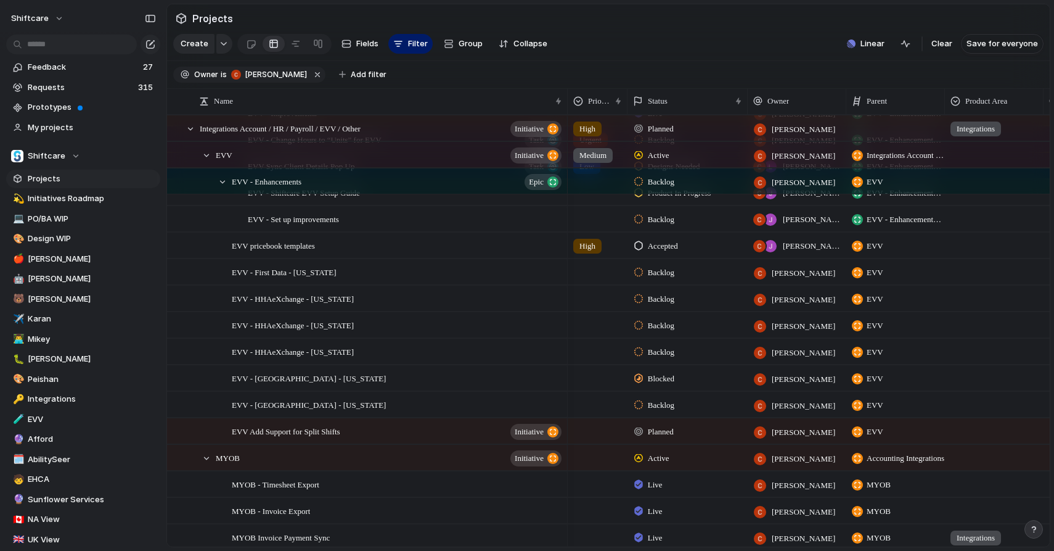
click at [656, 434] on span "Planned" at bounding box center [661, 431] width 26 height 12
click at [577, 394] on div "Planned Active Completed" at bounding box center [527, 275] width 1054 height 551
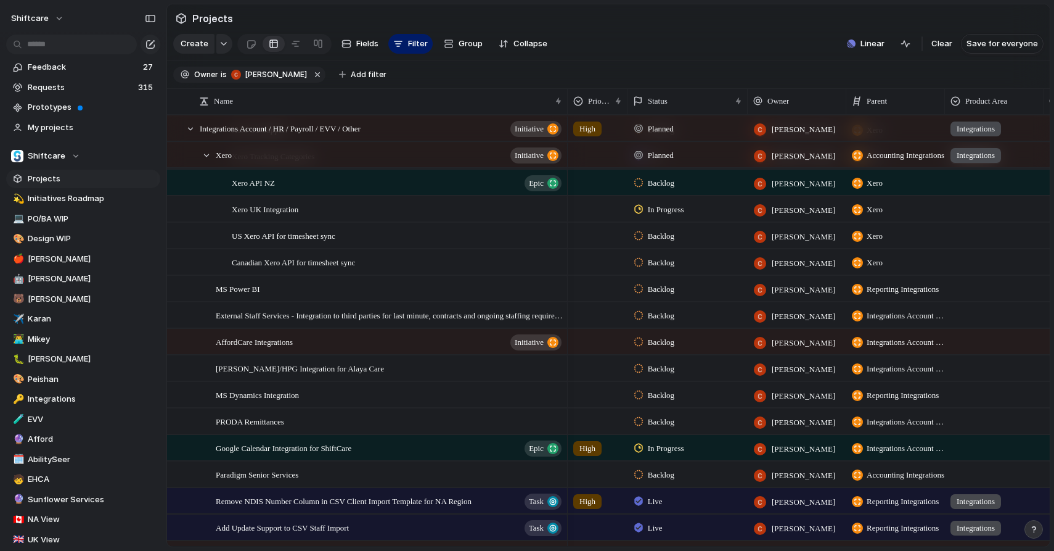
click at [660, 344] on span "Backlog" at bounding box center [661, 342] width 27 height 12
click at [659, 422] on div "Active" at bounding box center [655, 415] width 38 height 15
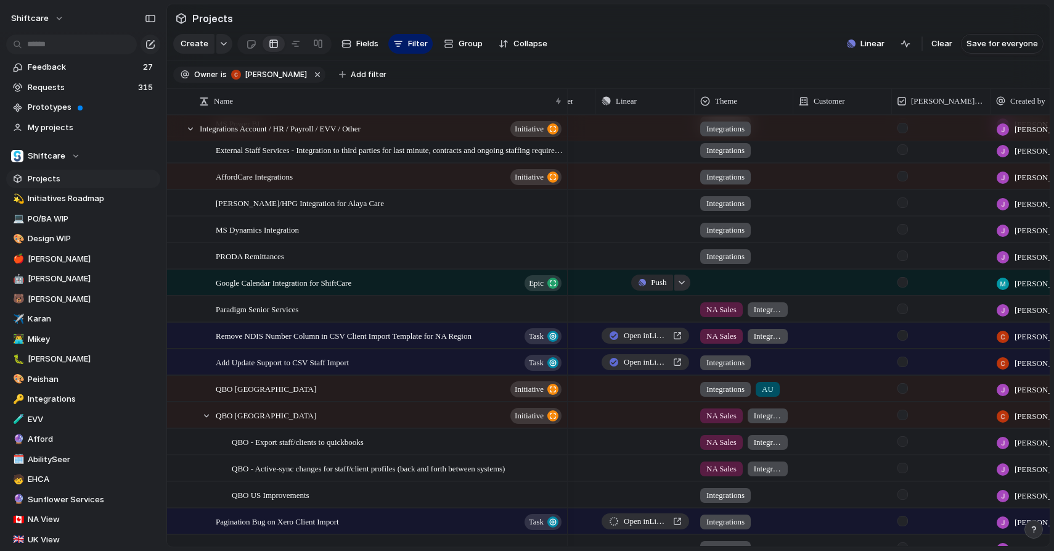
click at [681, 287] on button "button" at bounding box center [683, 282] width 16 height 16
type input "**********"
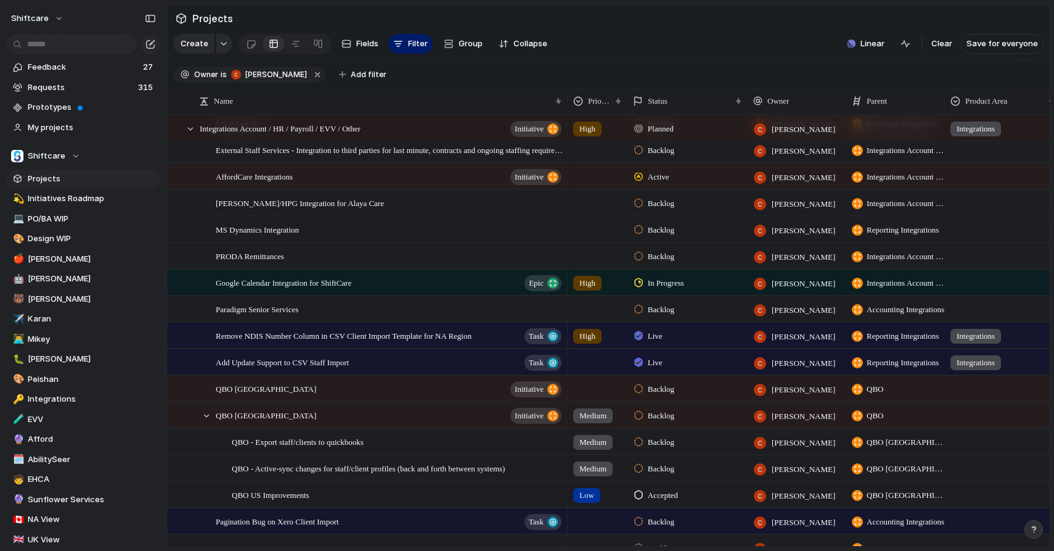
click at [673, 282] on span "In Progress" at bounding box center [666, 283] width 36 height 12
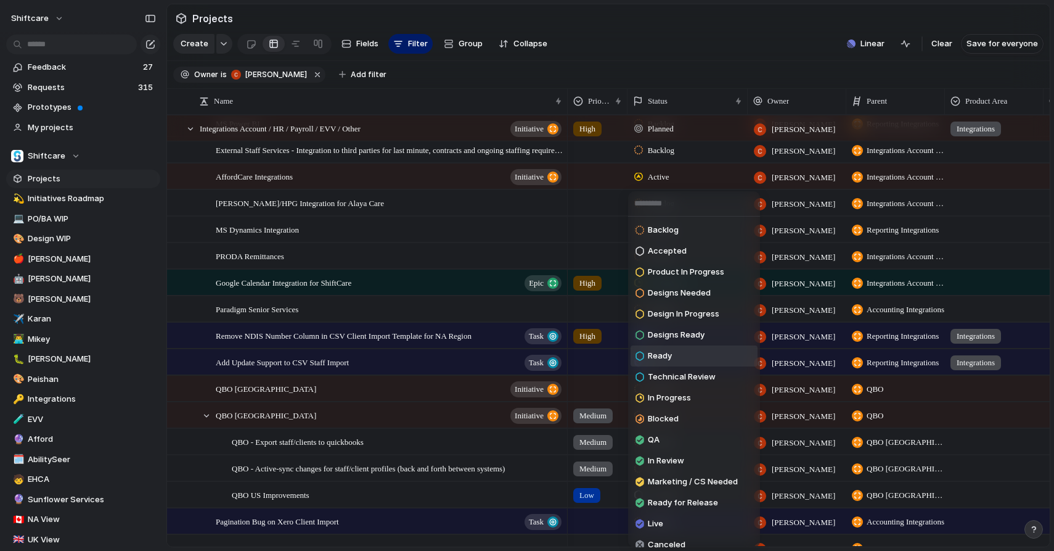
click at [679, 363] on li "Ready" at bounding box center [694, 355] width 127 height 21
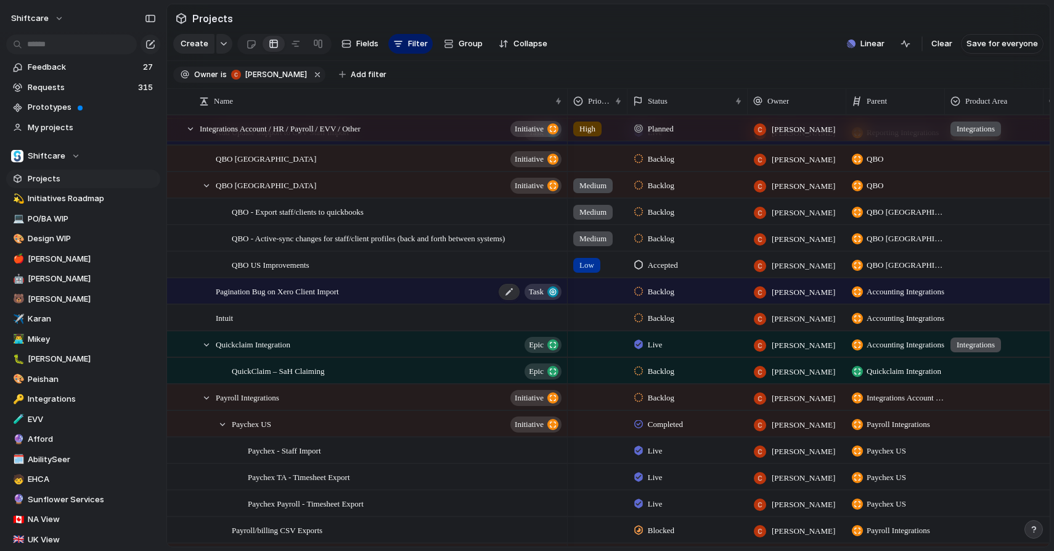
click at [472, 297] on div "Pagination Bug on Xero Client Import Task" at bounding box center [390, 291] width 348 height 25
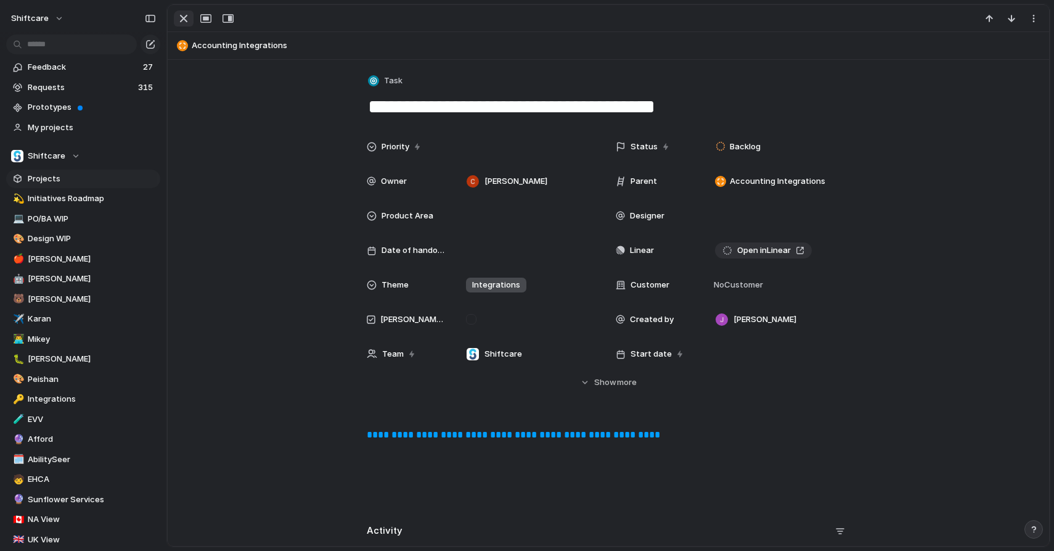
click at [184, 18] on div "button" at bounding box center [183, 18] width 15 height 15
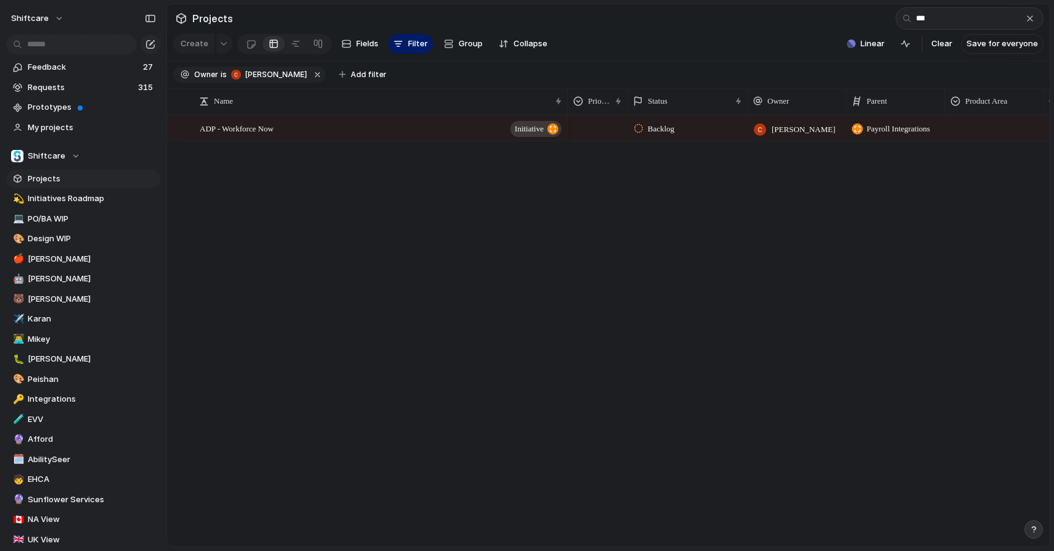
type input "***"
click at [652, 131] on span "Backlog" at bounding box center [661, 129] width 27 height 12
click at [666, 203] on span "Active" at bounding box center [660, 201] width 25 height 12
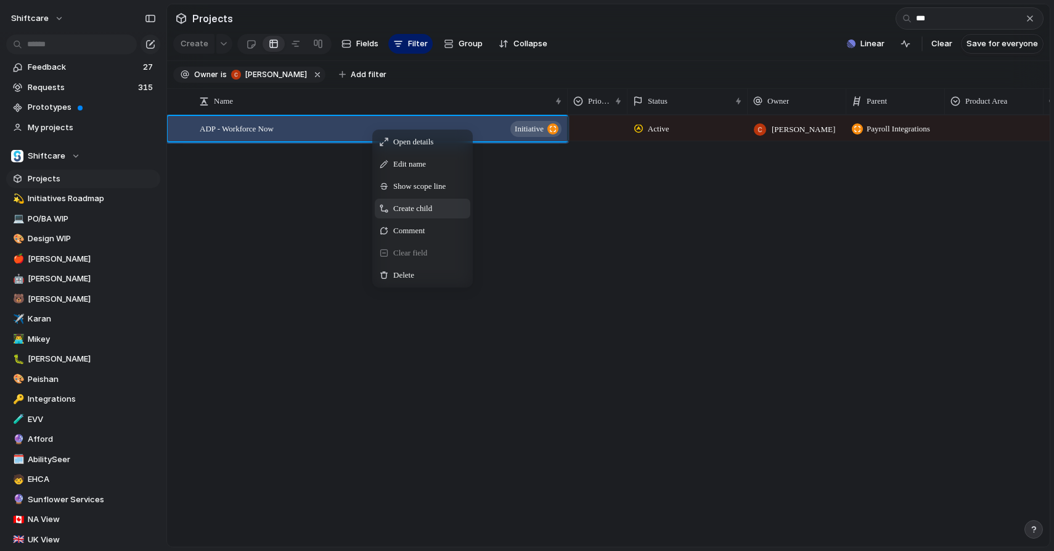
click at [427, 207] on span "Create child" at bounding box center [412, 208] width 39 height 12
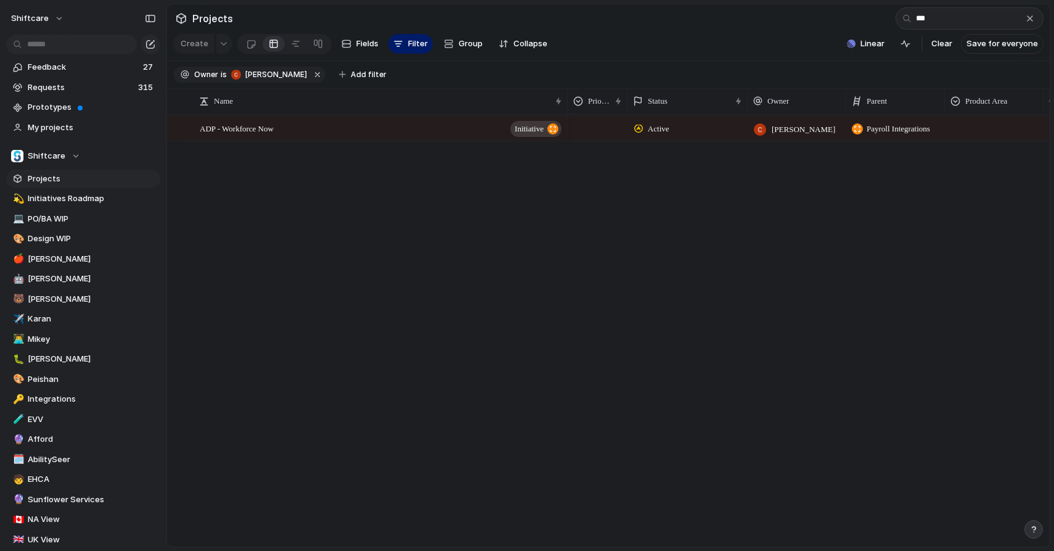
click at [1032, 23] on button "button" at bounding box center [1031, 19] width 14 height 14
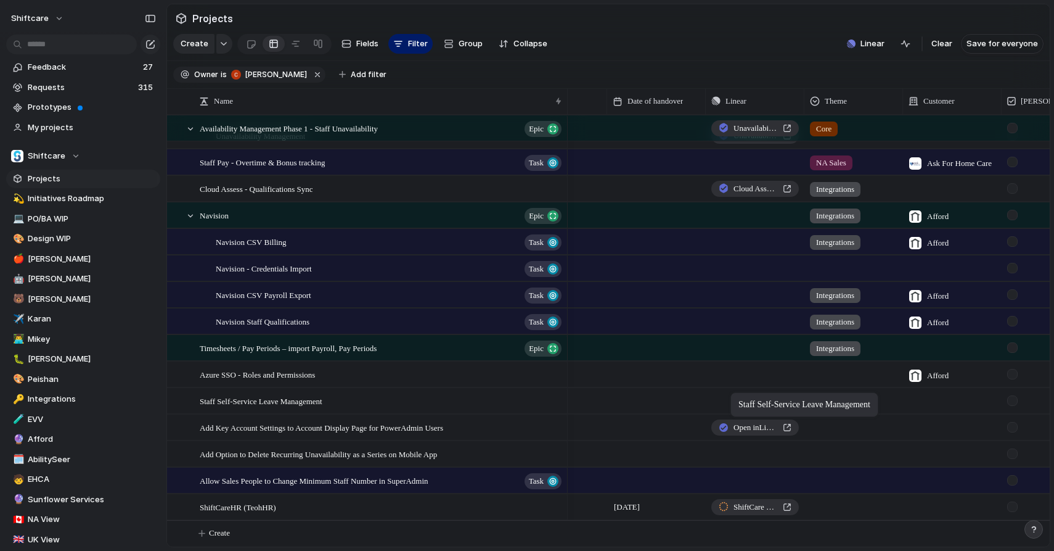
drag, startPoint x: 738, startPoint y: 388, endPoint x: 737, endPoint y: 395, distance: 6.8
drag, startPoint x: 743, startPoint y: 376, endPoint x: 795, endPoint y: 376, distance: 51.8
click at [795, 376] on button "button" at bounding box center [792, 374] width 16 height 16
type input "***"
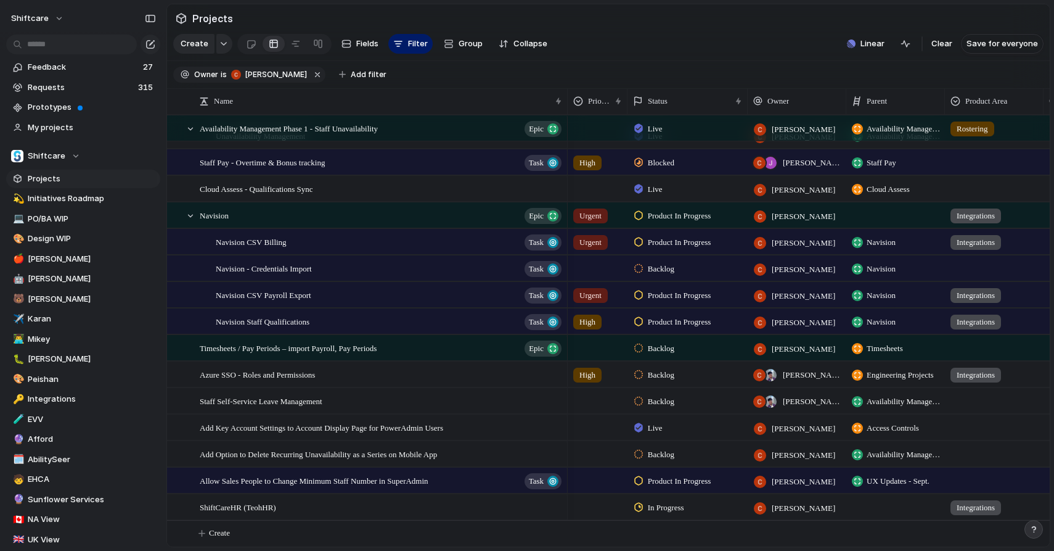
click at [670, 374] on span "Backlog" at bounding box center [661, 375] width 27 height 12
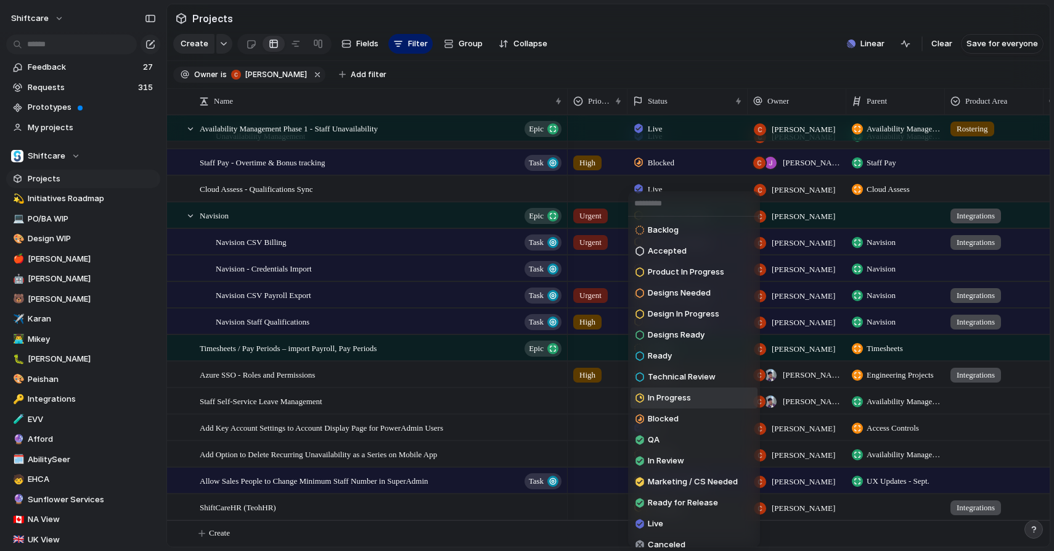
click at [670, 401] on span "In Progress" at bounding box center [669, 398] width 43 height 12
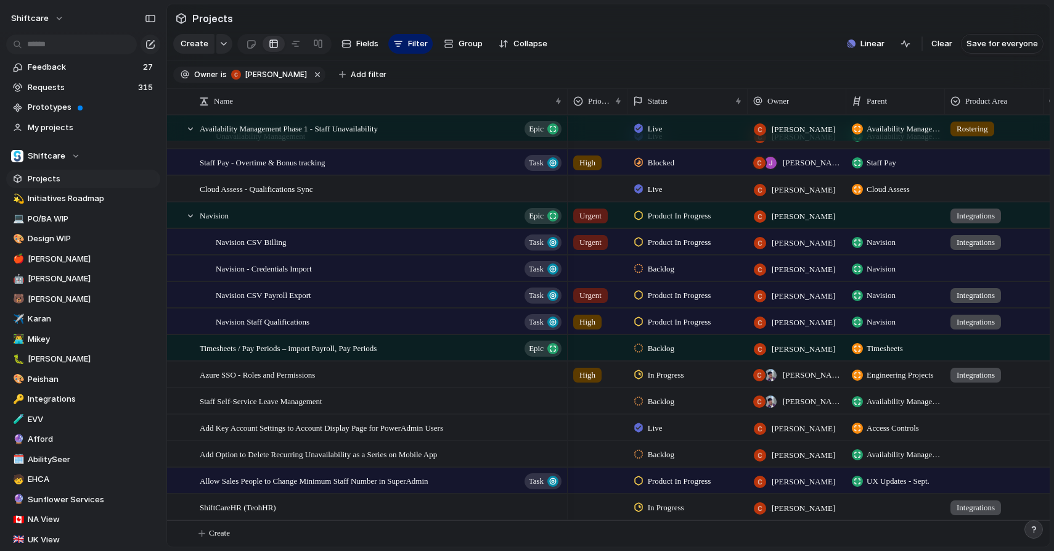
click at [694, 485] on span "Product In Progress" at bounding box center [680, 481] width 64 height 12
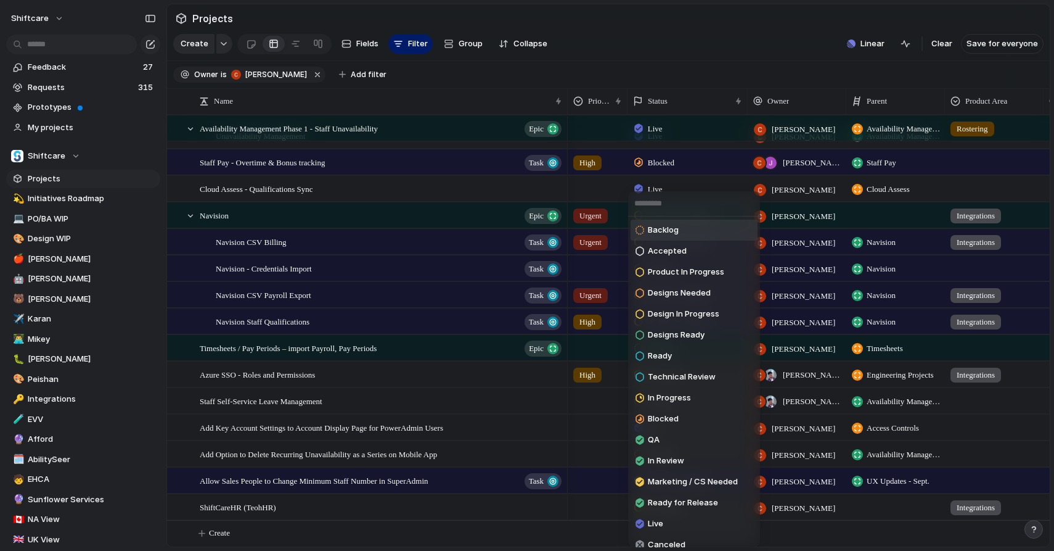
click at [657, 233] on span "Backlog" at bounding box center [663, 230] width 31 height 12
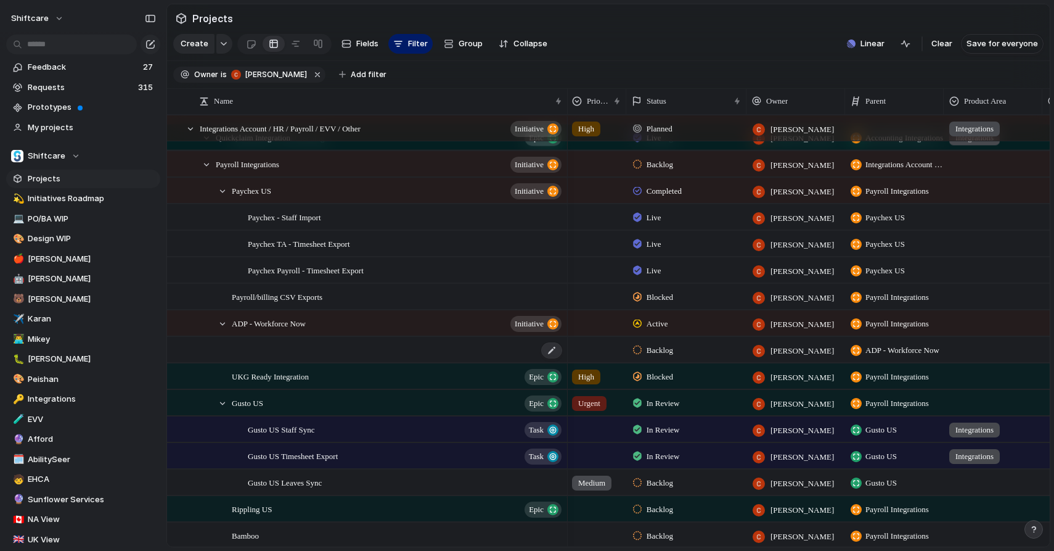
click at [335, 350] on div at bounding box center [406, 349] width 316 height 25
click at [275, 347] on div at bounding box center [406, 349] width 316 height 25
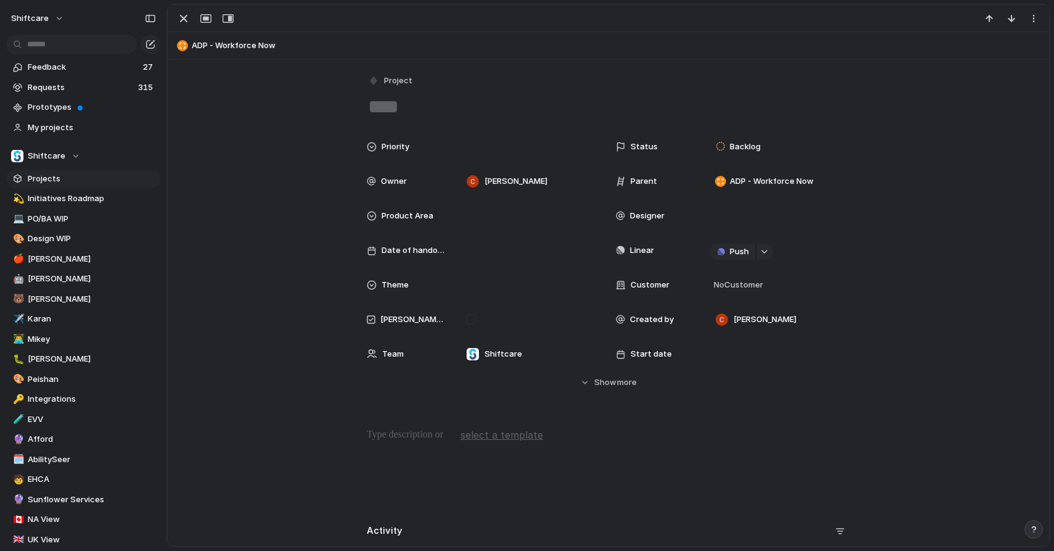
click at [419, 92] on div "Project" at bounding box center [608, 95] width 483 height 47
click at [418, 108] on textarea at bounding box center [608, 107] width 483 height 26
type textarea "*"
type textarea "**********"
click at [736, 158] on div "Backlog" at bounding box center [778, 146] width 146 height 25
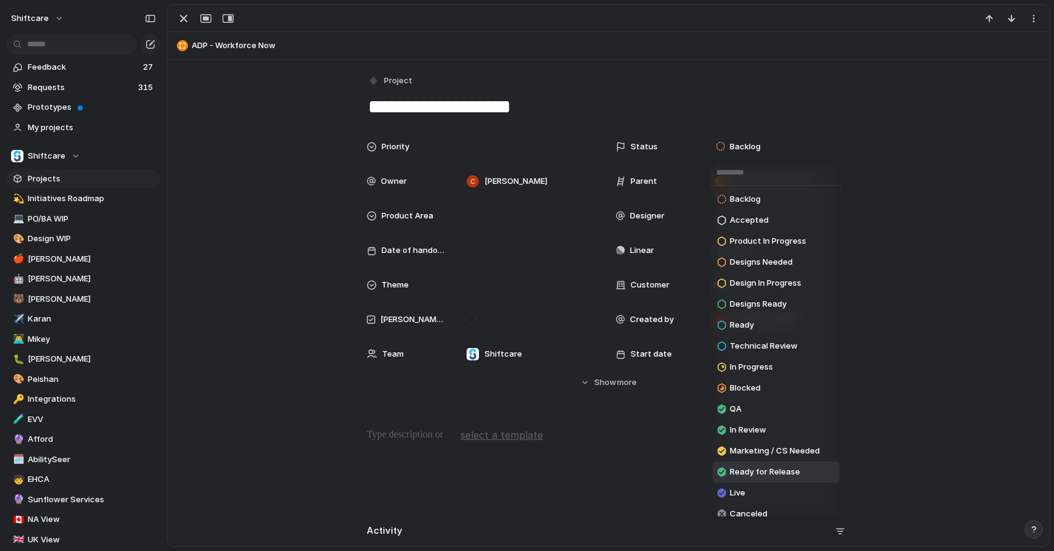
click at [741, 480] on li "Ready for Release" at bounding box center [776, 471] width 127 height 21
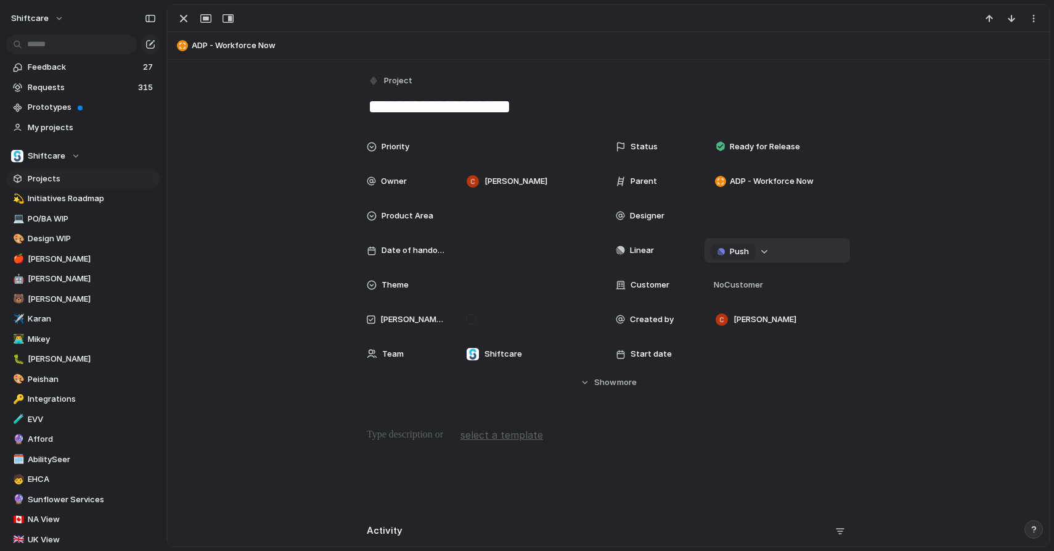
click at [766, 249] on div "button" at bounding box center [764, 251] width 9 height 5
type input "***"
click at [753, 346] on span "ADP - Staff Import" at bounding box center [767, 344] width 72 height 12
click at [186, 17] on div "button" at bounding box center [183, 18] width 15 height 15
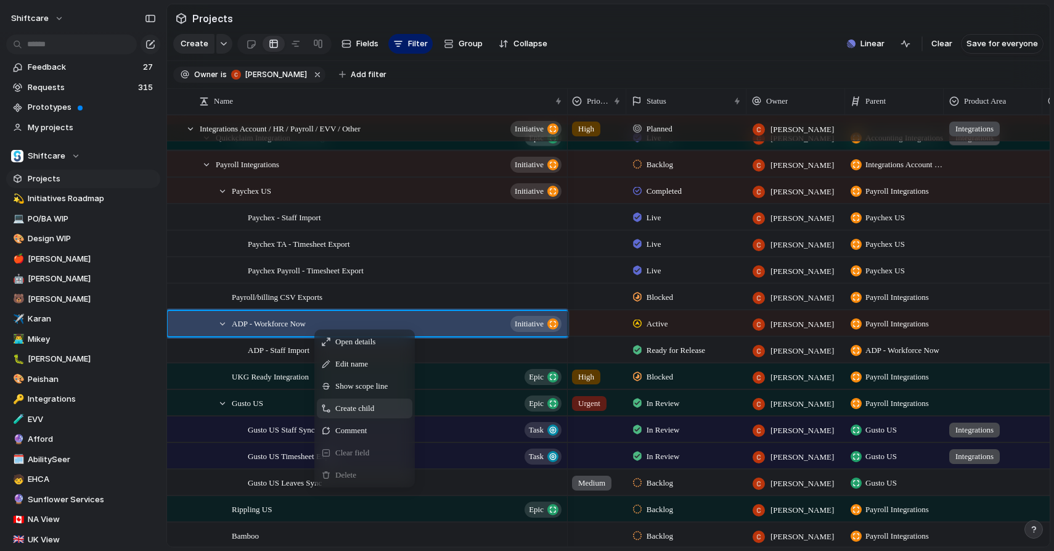
click at [340, 409] on span "Create child" at bounding box center [354, 408] width 39 height 12
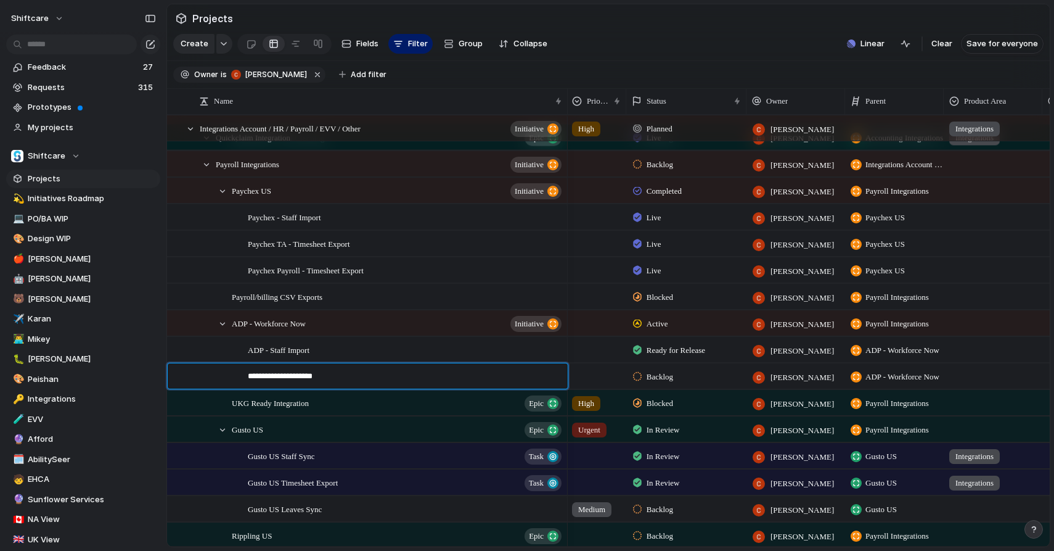
type textarea "**********"
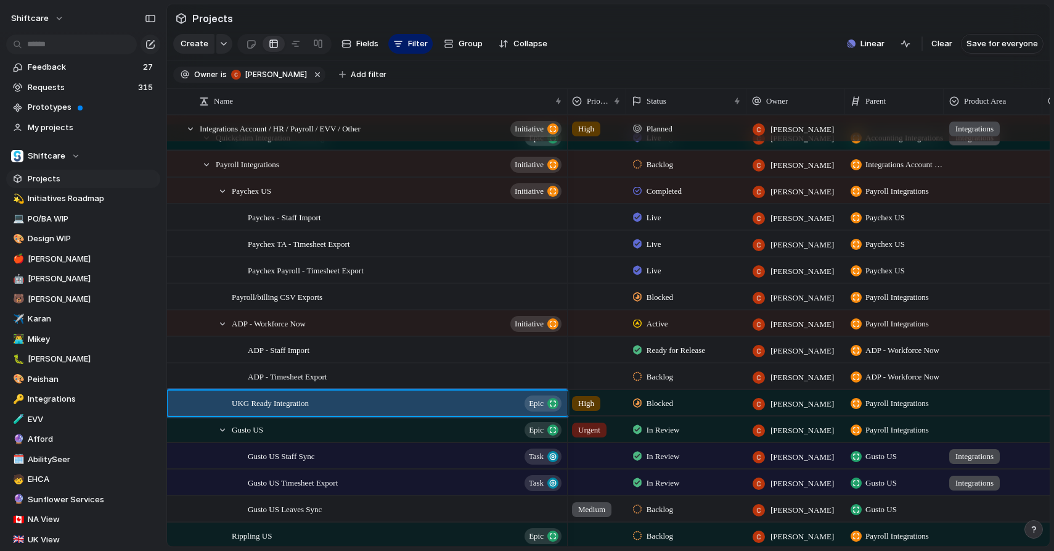
click at [666, 378] on span "Backlog" at bounding box center [660, 377] width 27 height 12
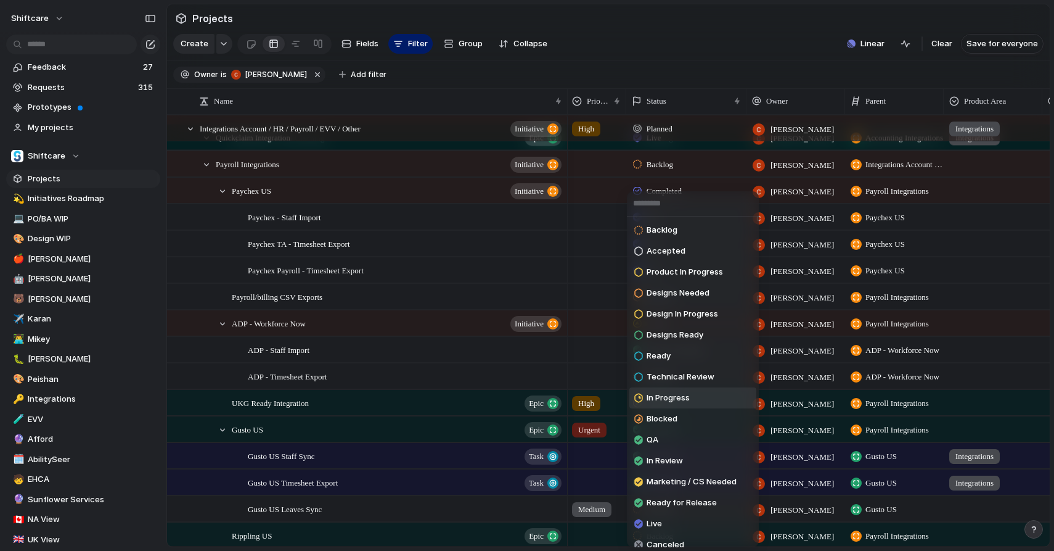
click at [671, 397] on span "In Progress" at bounding box center [668, 398] width 43 height 12
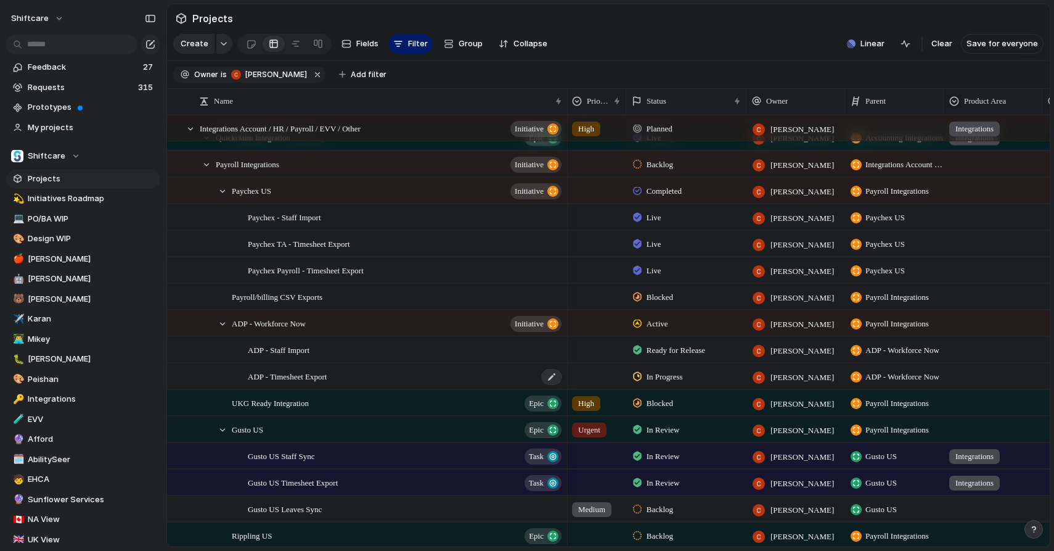
click at [343, 376] on div "ADP - Timesheet Export" at bounding box center [406, 376] width 316 height 25
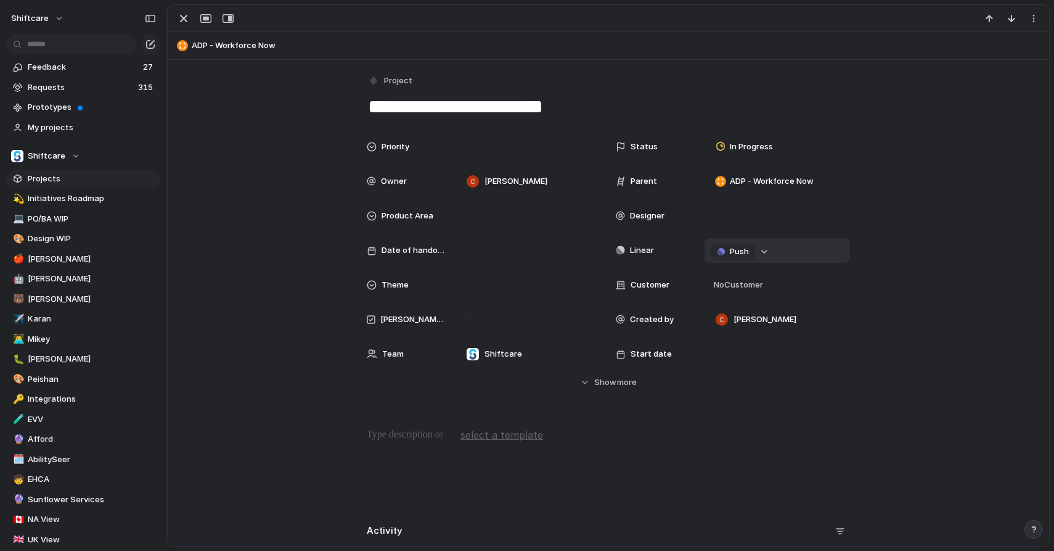
click at [763, 248] on button "button" at bounding box center [765, 252] width 16 height 16
type input "***"
click at [774, 328] on span "ADP: Timesheet Export" at bounding box center [775, 324] width 89 height 12
click at [184, 20] on div "button" at bounding box center [183, 18] width 15 height 15
